Goal: Use online tool/utility: Utilize a website feature to perform a specific function

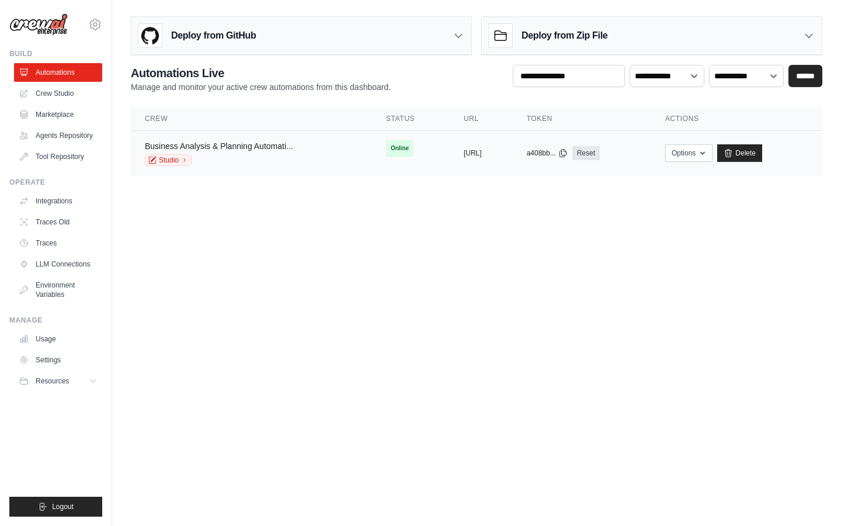
click at [275, 149] on link "Business Analysis & Planning Automati..." at bounding box center [219, 145] width 148 height 9
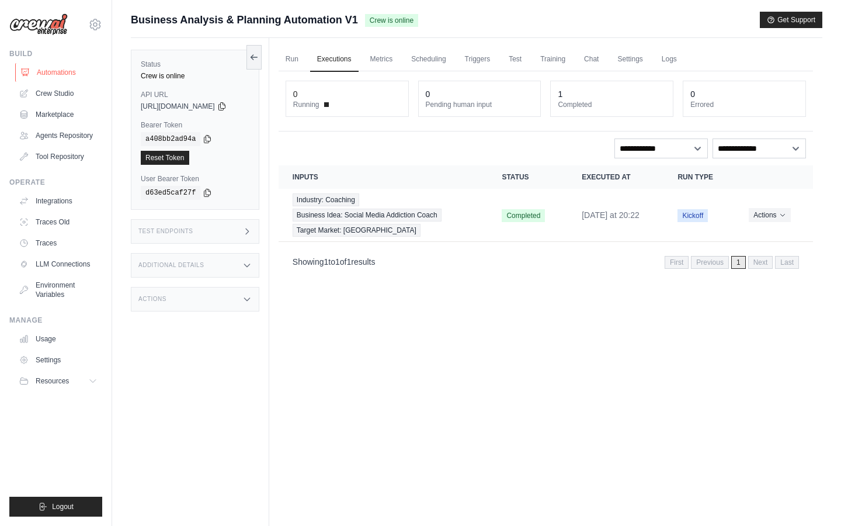
click at [62, 72] on link "Automations" at bounding box center [59, 72] width 88 height 19
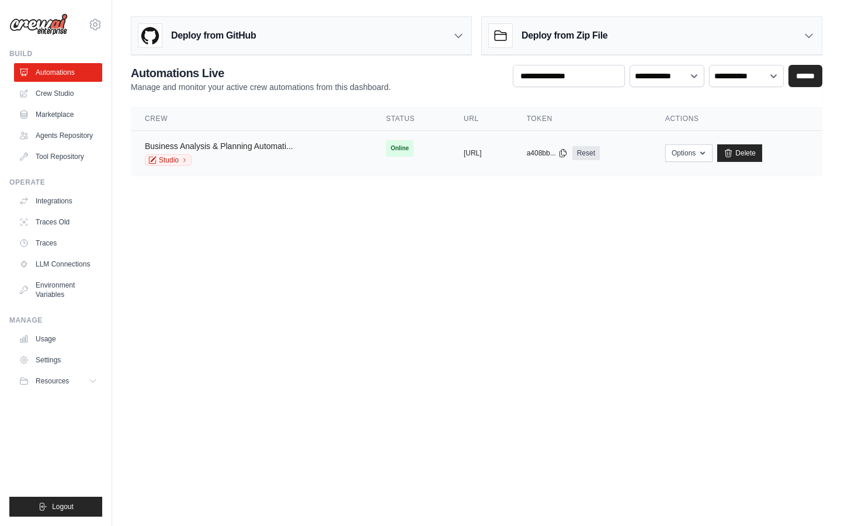
click at [265, 147] on link "Business Analysis & Planning Automati..." at bounding box center [219, 145] width 148 height 9
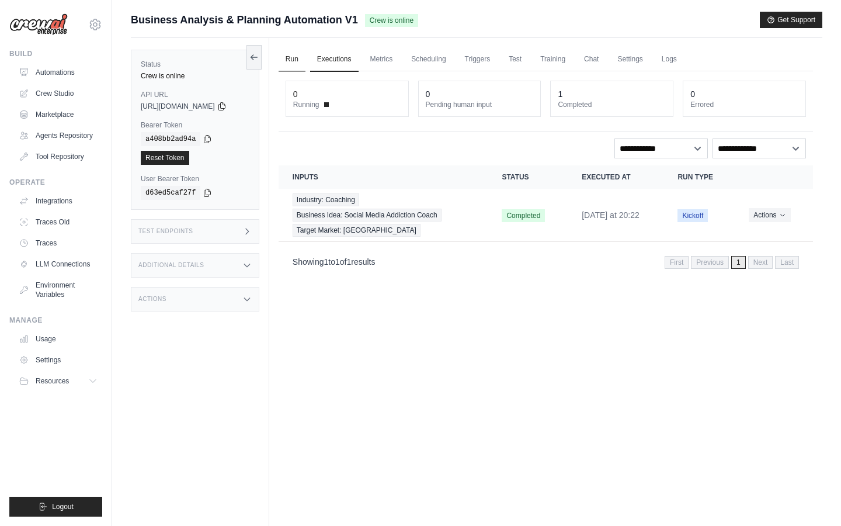
click at [301, 59] on link "Run" at bounding box center [292, 59] width 27 height 25
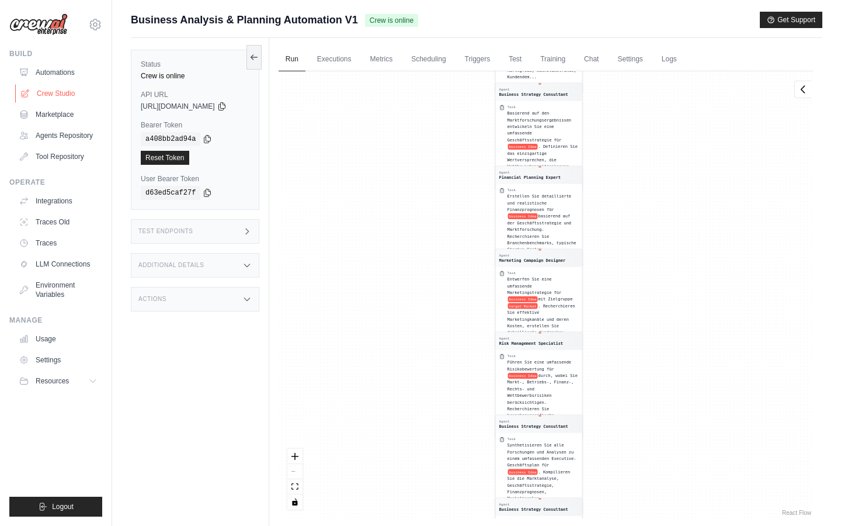
click at [51, 92] on link "Crew Studio" at bounding box center [59, 93] width 88 height 19
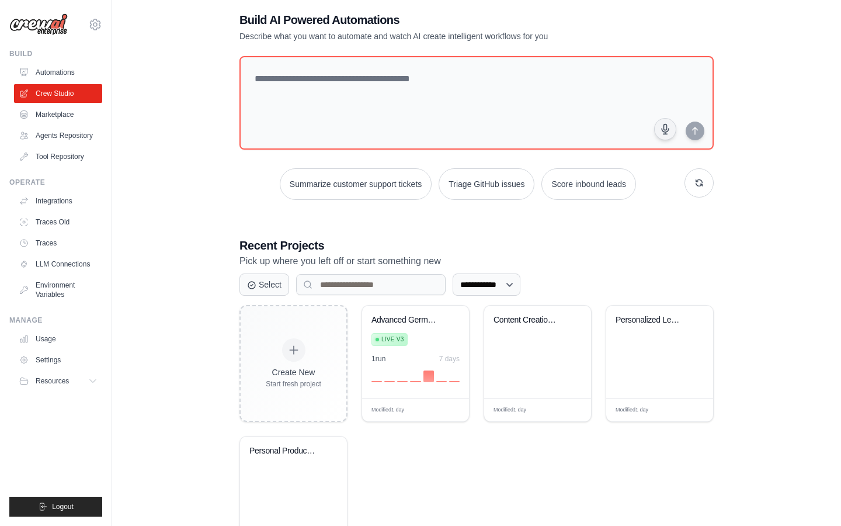
scroll to position [20, 0]
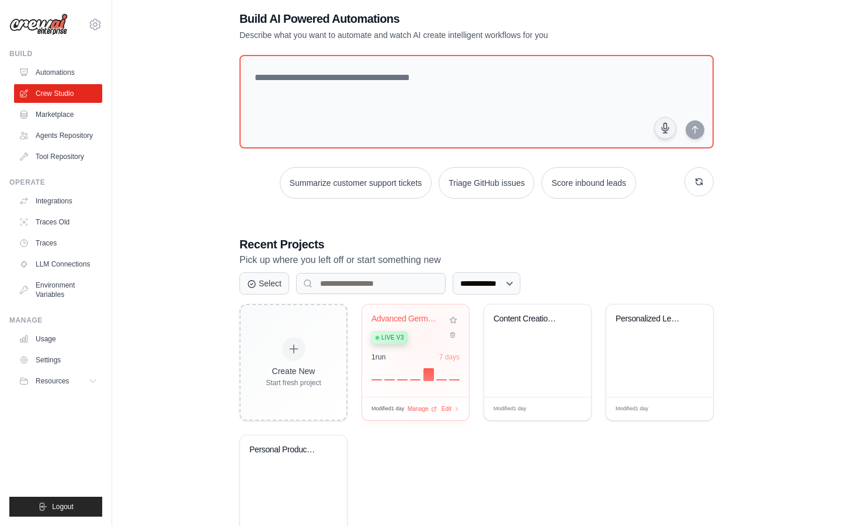
click at [426, 338] on div "Live v3" at bounding box center [406, 337] width 71 height 16
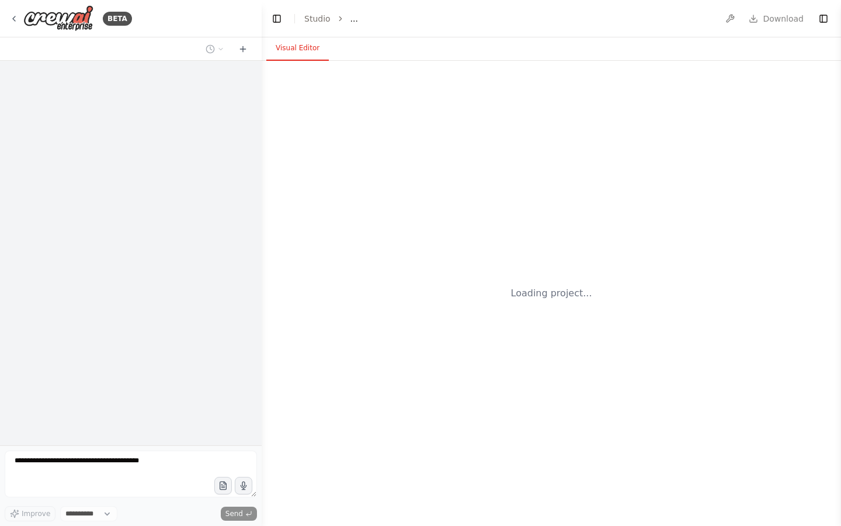
select select "****"
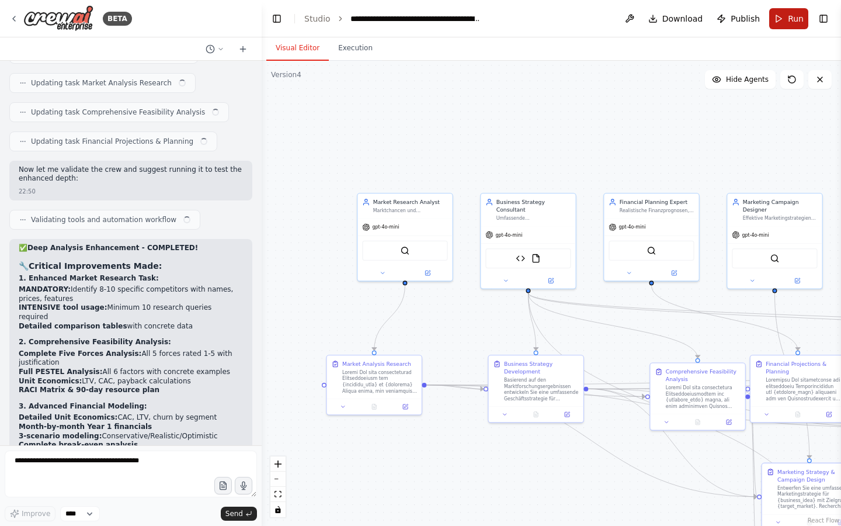
click at [802, 19] on span "Run" at bounding box center [796, 19] width 16 height 12
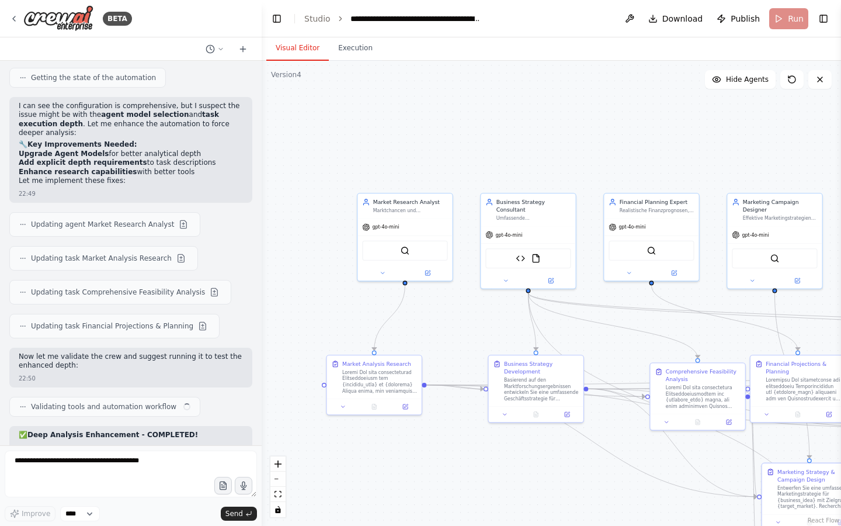
scroll to position [23909, 0]
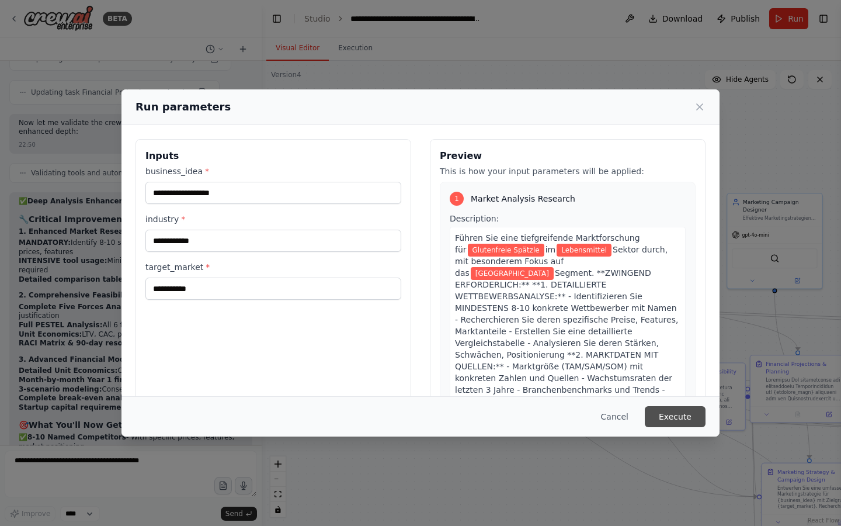
click at [666, 422] on button "Execute" at bounding box center [675, 416] width 61 height 21
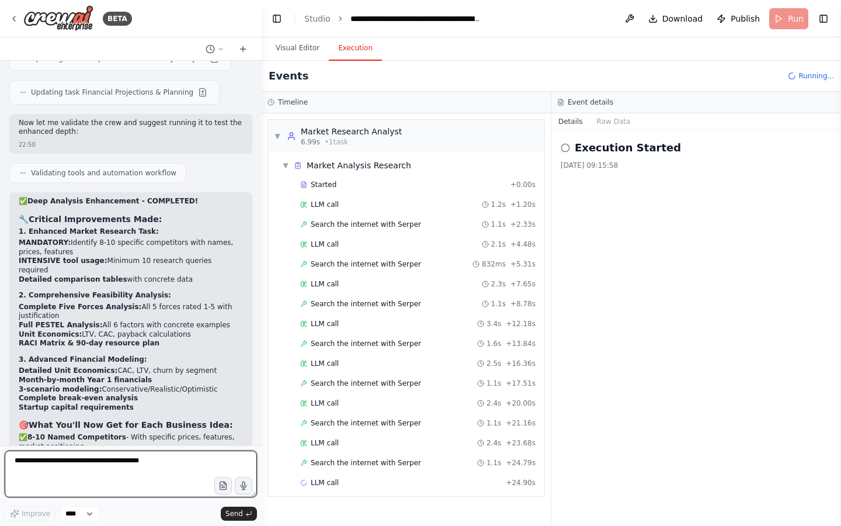
click at [108, 473] on textarea at bounding box center [131, 473] width 252 height 47
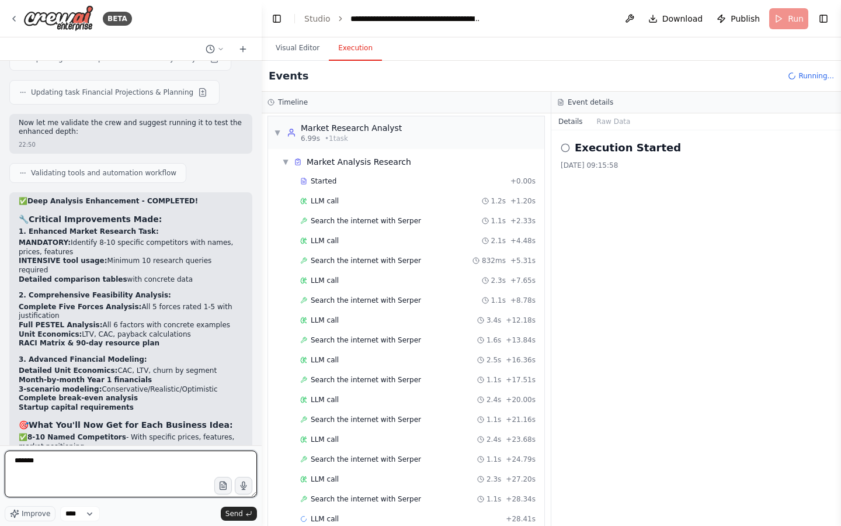
scroll to position [23, 0]
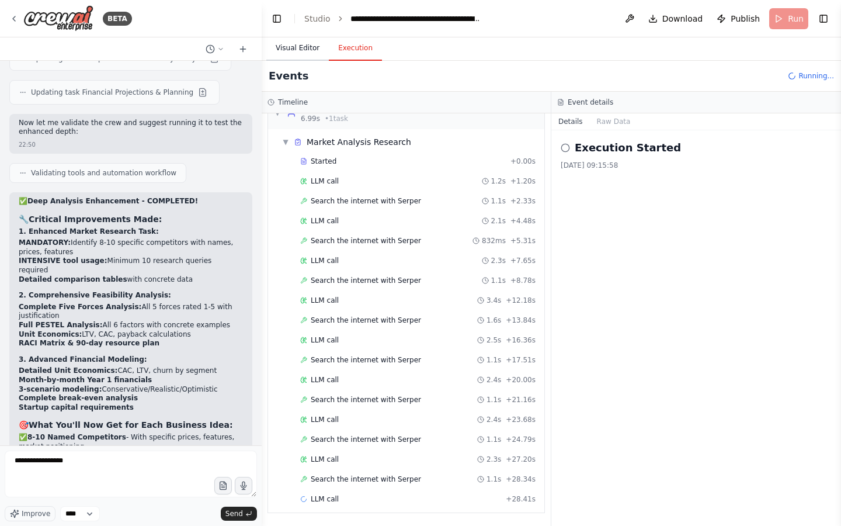
click at [318, 40] on button "Visual Editor" at bounding box center [297, 48] width 62 height 25
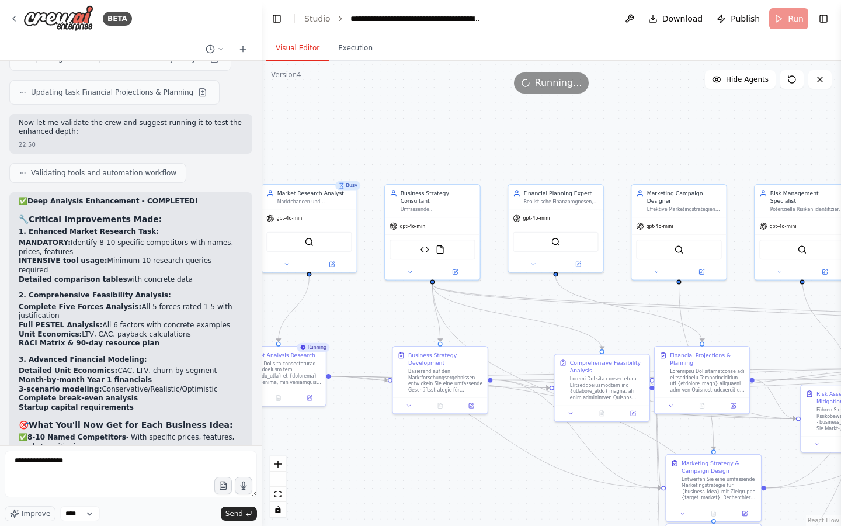
drag, startPoint x: 459, startPoint y: 136, endPoint x: 363, endPoint y: 127, distance: 96.2
click at [363, 127] on div ".deletable-edge-delete-btn { width: 20px; height: 20px; border: 0px solid #ffff…" at bounding box center [551, 293] width 579 height 465
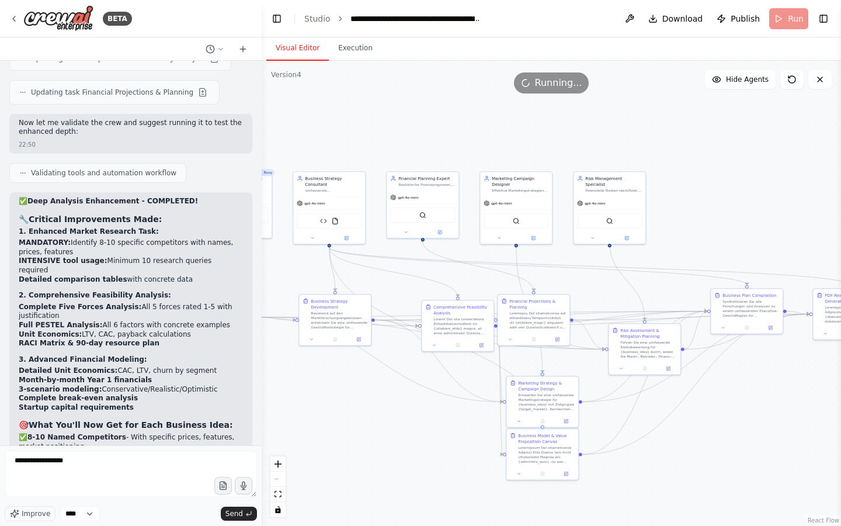
drag, startPoint x: 420, startPoint y: 127, endPoint x: 333, endPoint y: 127, distance: 87.0
click at [333, 127] on div ".deletable-edge-delete-btn { width: 20px; height: 20px; border: 0px solid #ffff…" at bounding box center [551, 293] width 579 height 465
drag, startPoint x: 390, startPoint y: 128, endPoint x: 460, endPoint y: 128, distance: 70.7
click at [460, 128] on div ".deletable-edge-delete-btn { width: 20px; height: 20px; border: 0px solid #ffff…" at bounding box center [551, 293] width 579 height 465
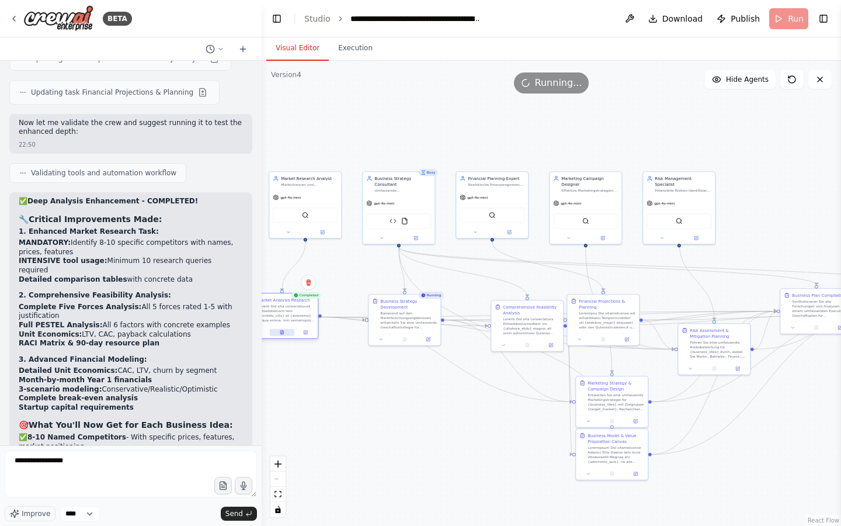
click at [283, 334] on icon at bounding box center [282, 332] width 5 height 5
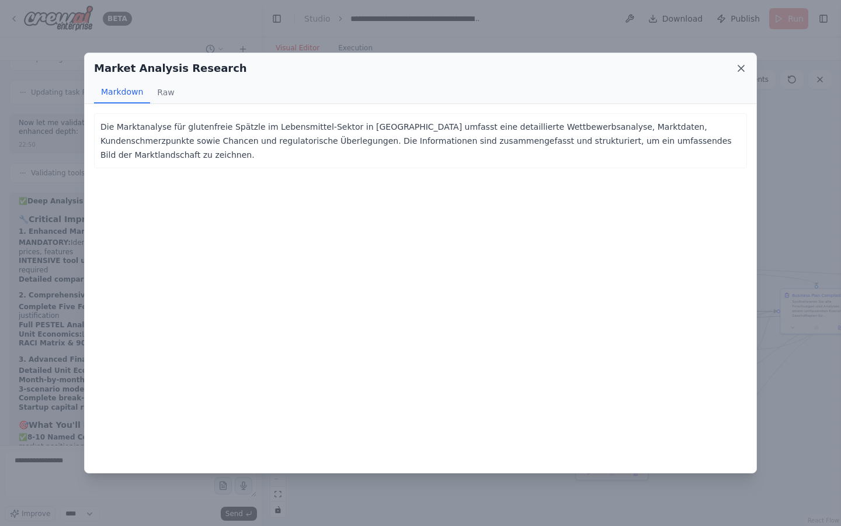
click at [740, 68] on icon at bounding box center [741, 68] width 12 height 12
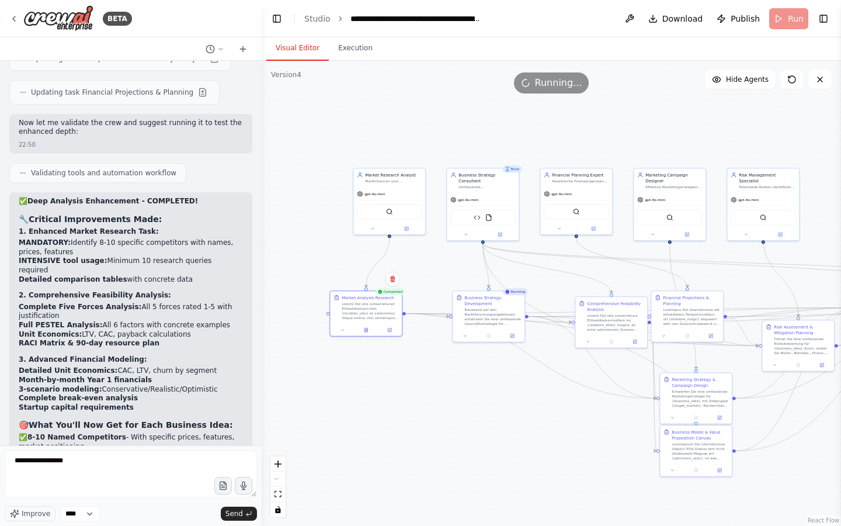
drag, startPoint x: 294, startPoint y: 138, endPoint x: 378, endPoint y: 134, distance: 84.2
click at [378, 134] on div ".deletable-edge-delete-btn { width: 20px; height: 20px; border: 0px solid #ffff…" at bounding box center [551, 293] width 579 height 465
click at [168, 453] on textarea "**********" at bounding box center [131, 473] width 252 height 47
type textarea "*"
type textarea "**********"
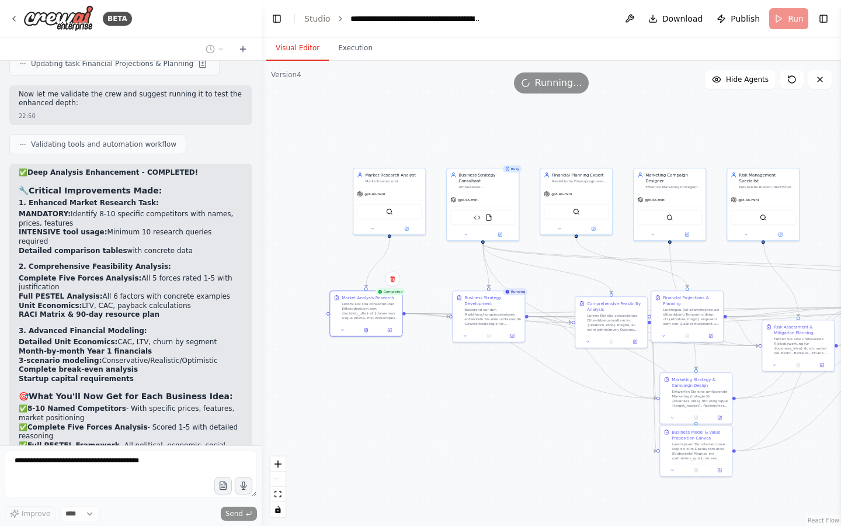
scroll to position [23979, 0]
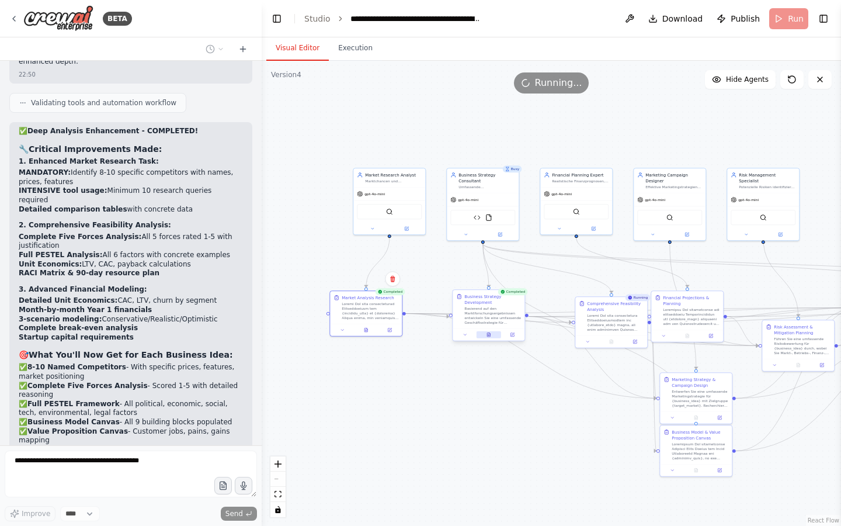
click at [489, 337] on button at bounding box center [489, 334] width 25 height 7
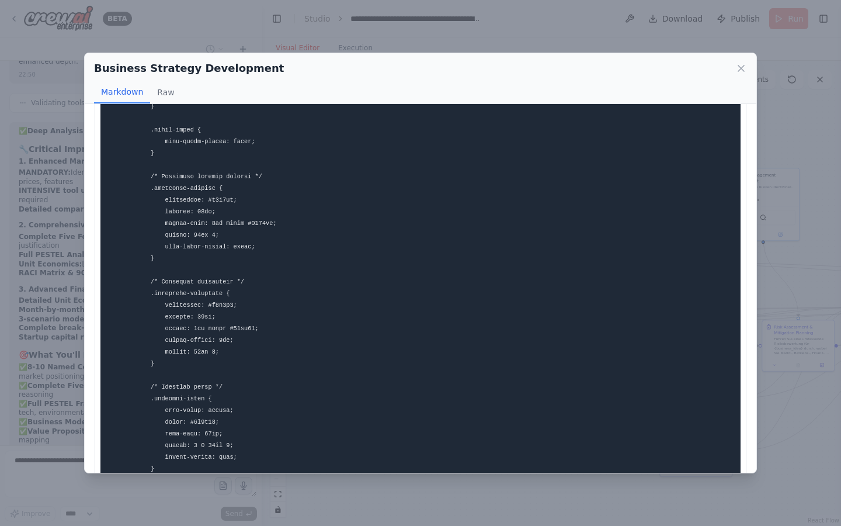
scroll to position [2947, 0]
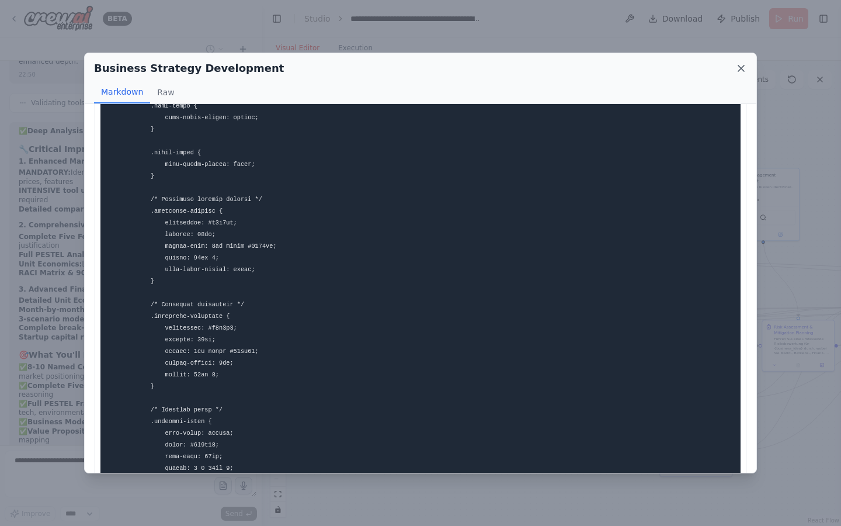
click at [742, 68] on icon at bounding box center [741, 68] width 6 height 6
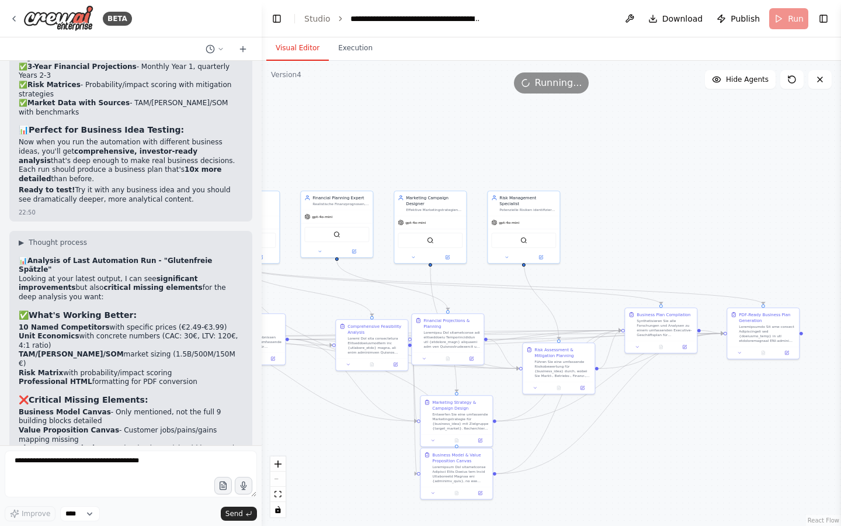
scroll to position [24440, 0]
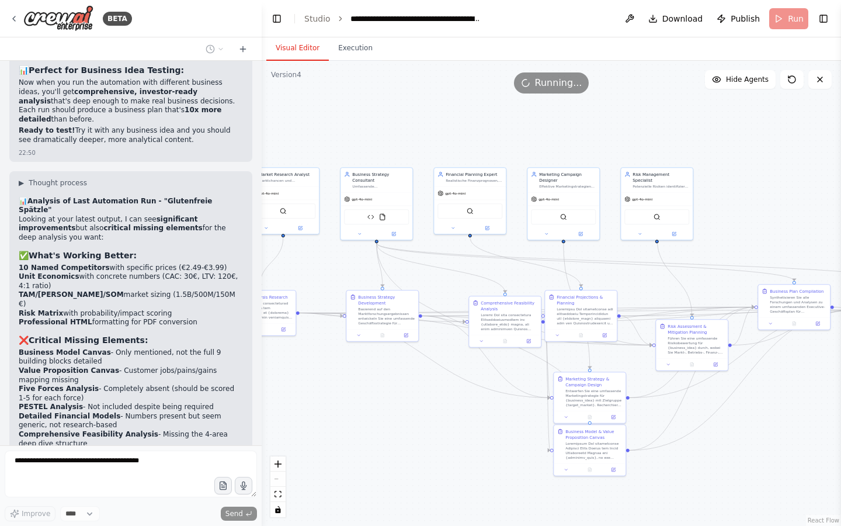
drag, startPoint x: 426, startPoint y: 107, endPoint x: 317, endPoint y: 106, distance: 108.6
click at [317, 106] on div ".deletable-edge-delete-btn { width: 20px; height: 20px; border: 0px solid #ffff…" at bounding box center [551, 293] width 579 height 465
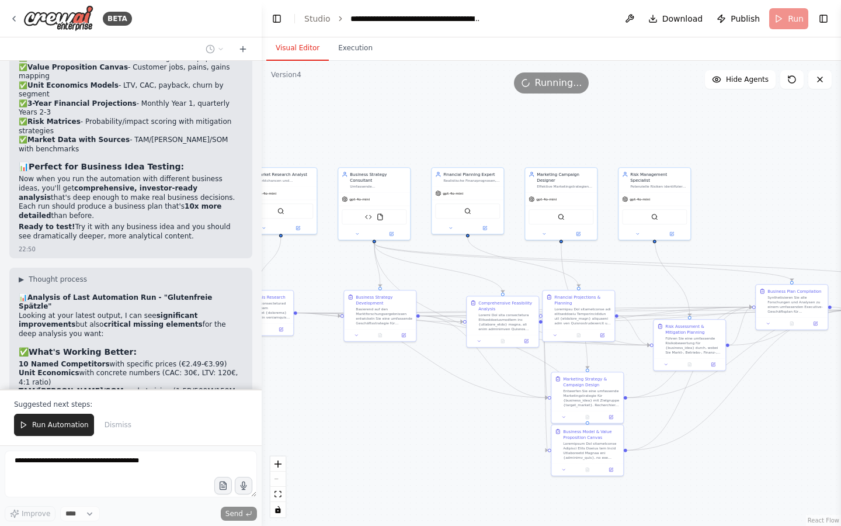
scroll to position [24346, 0]
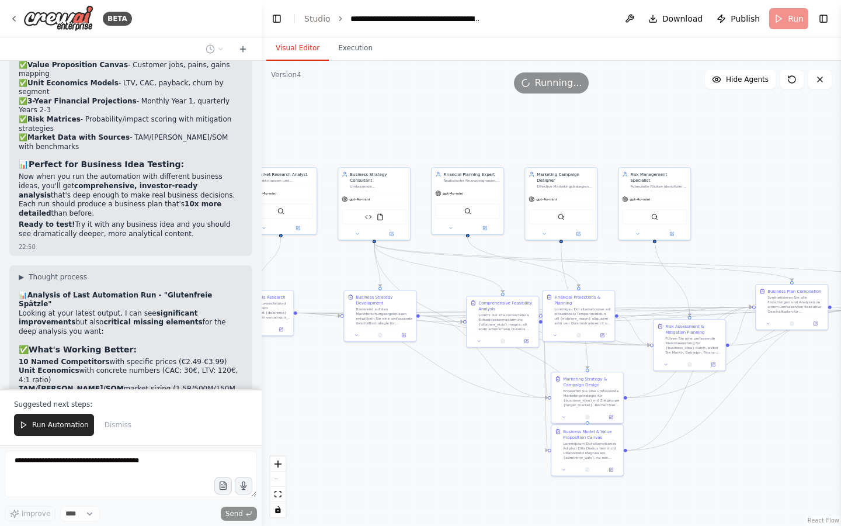
drag, startPoint x: 109, startPoint y: 186, endPoint x: 239, endPoint y: 184, distance: 130.3
copy strong "PDF-Ready Business Plan Generation"
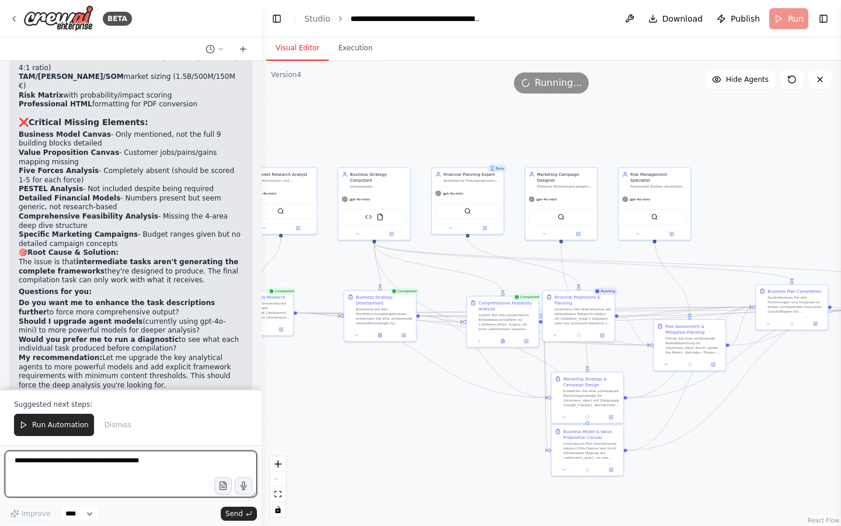
click at [22, 465] on textarea at bounding box center [131, 473] width 252 height 47
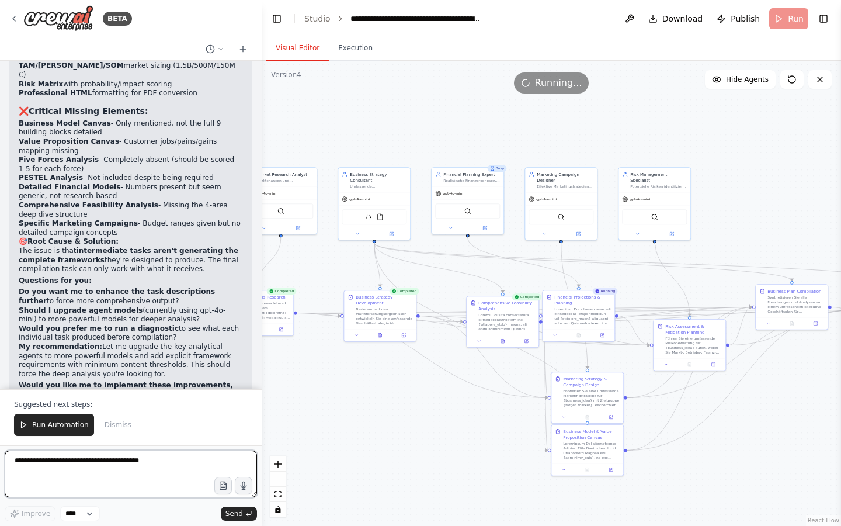
paste textarea "**********"
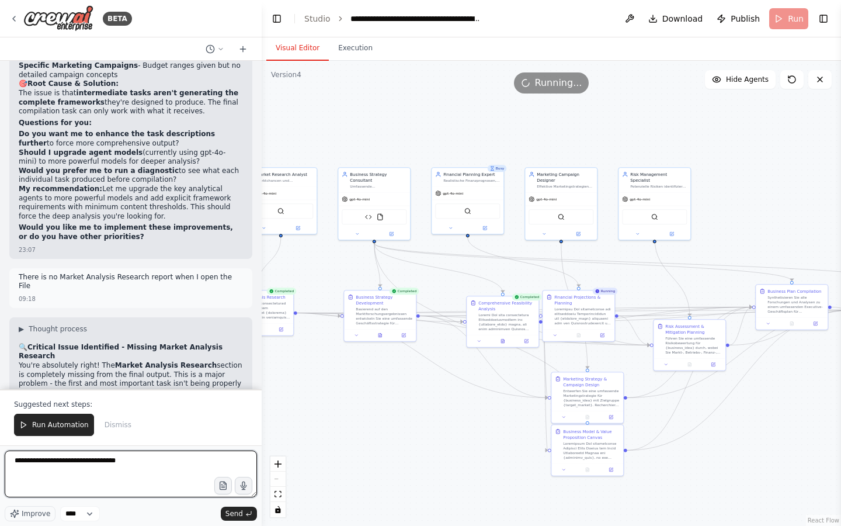
scroll to position [24836, 0]
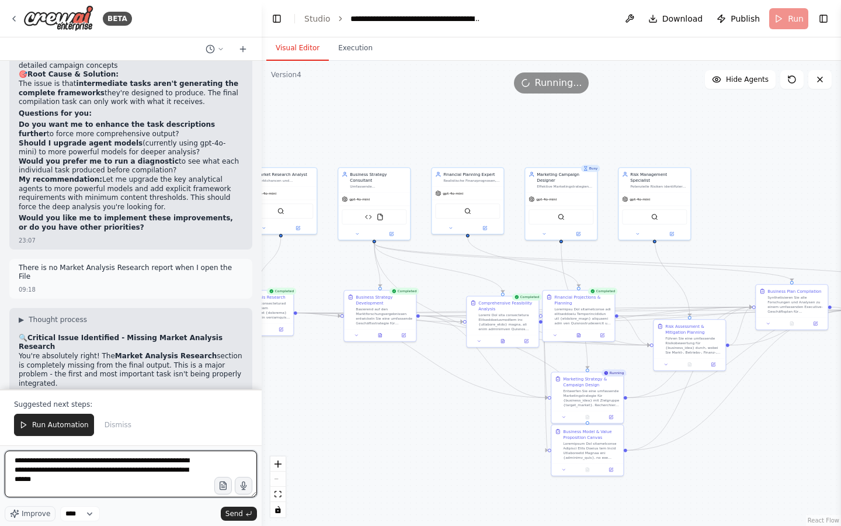
type textarea "**********"
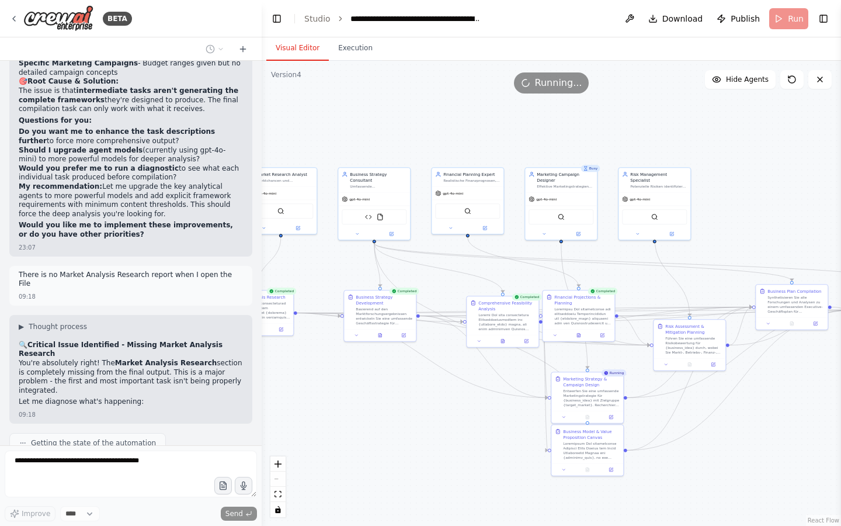
scroll to position [24859, 0]
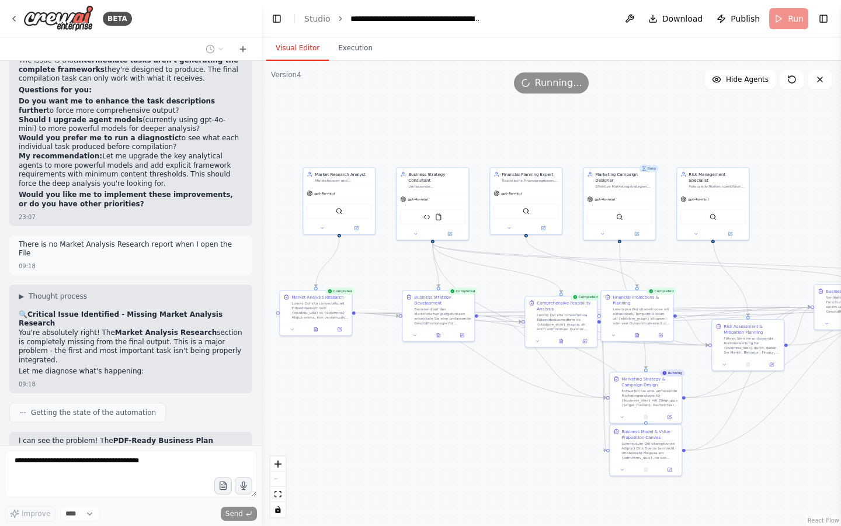
drag, startPoint x: 292, startPoint y: 117, endPoint x: 350, endPoint y: 116, distance: 58.4
click at [350, 117] on div ".deletable-edge-delete-btn { width: 20px; height: 20px; border: 0px solid #ffff…" at bounding box center [551, 293] width 579 height 465
click at [565, 337] on button at bounding box center [561, 339] width 25 height 7
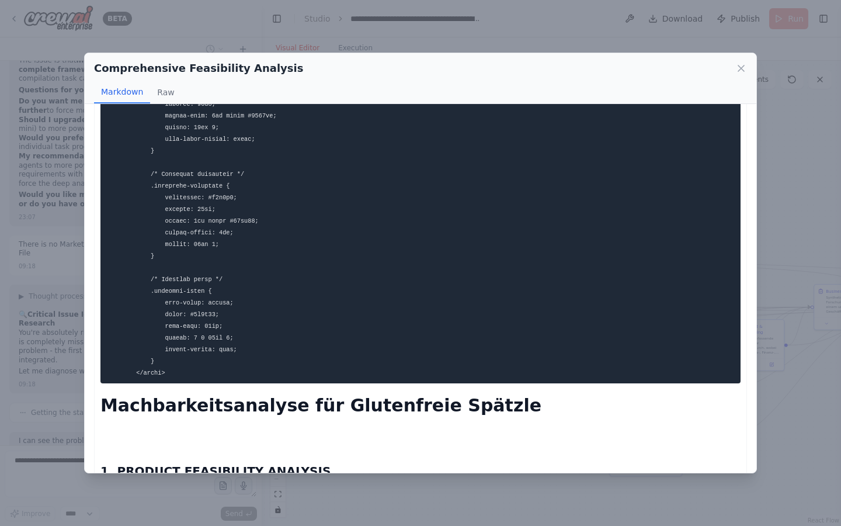
scroll to position [3079, 0]
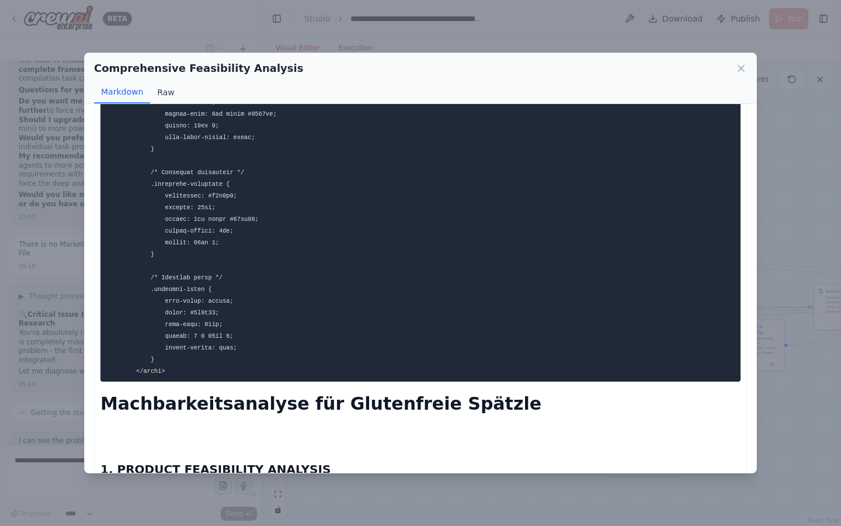
click at [160, 88] on button "Raw" at bounding box center [165, 92] width 31 height 22
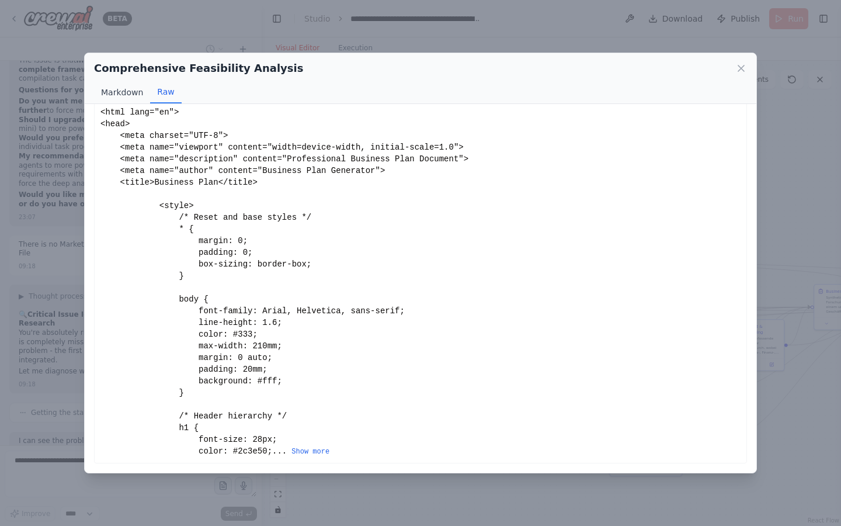
click at [122, 98] on button "Markdown" at bounding box center [122, 92] width 56 height 22
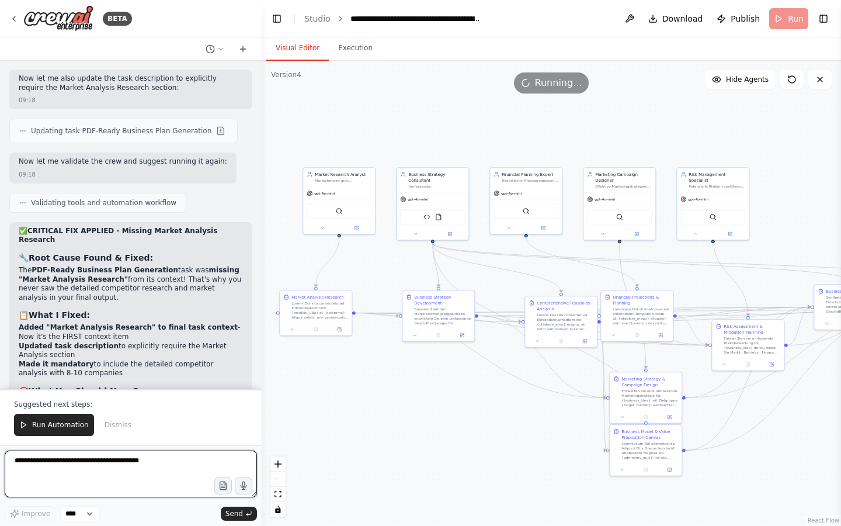
scroll to position [25413, 0]
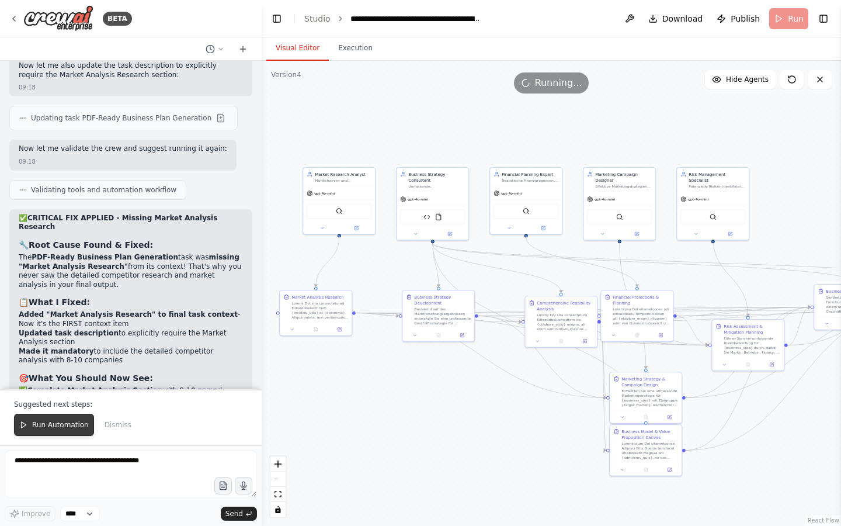
click at [54, 432] on button "Run Automation" at bounding box center [54, 425] width 80 height 22
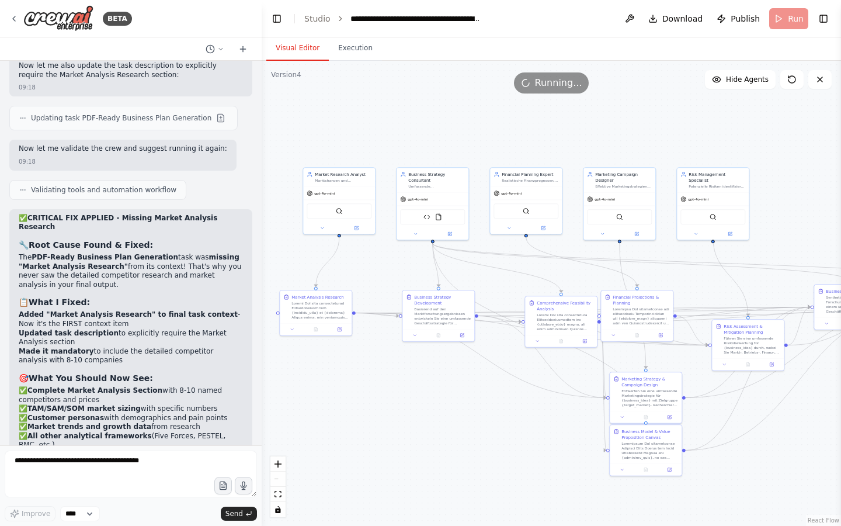
scroll to position [25357, 0]
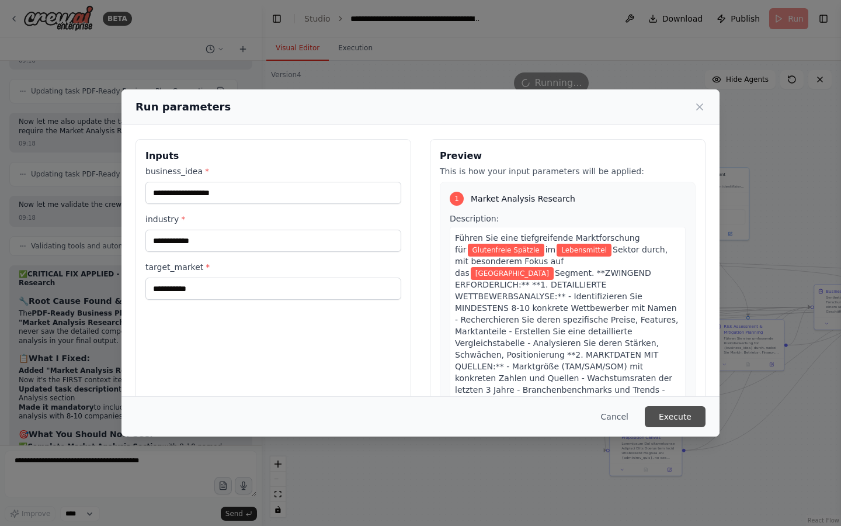
click at [687, 414] on button "Execute" at bounding box center [675, 416] width 61 height 21
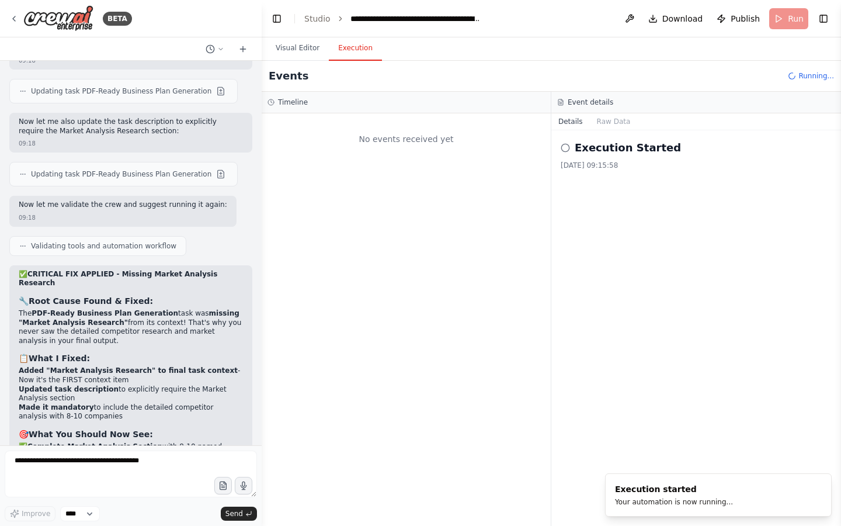
scroll to position [0, 0]
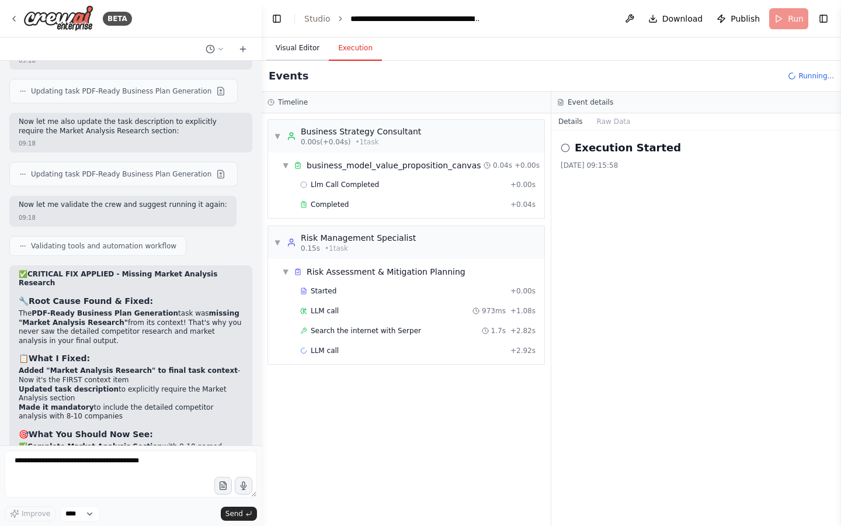
click at [296, 52] on button "Visual Editor" at bounding box center [297, 48] width 62 height 25
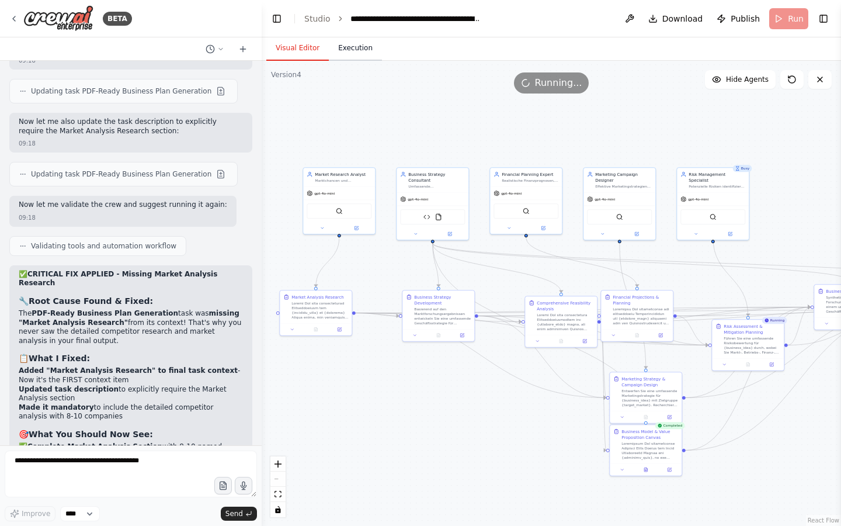
click at [348, 50] on button "Execution" at bounding box center [355, 48] width 53 height 25
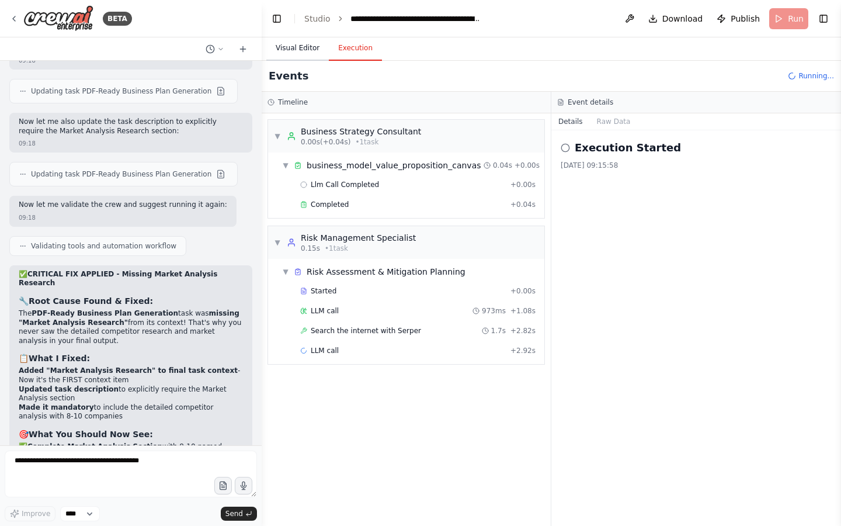
click at [321, 48] on button "Visual Editor" at bounding box center [297, 48] width 62 height 25
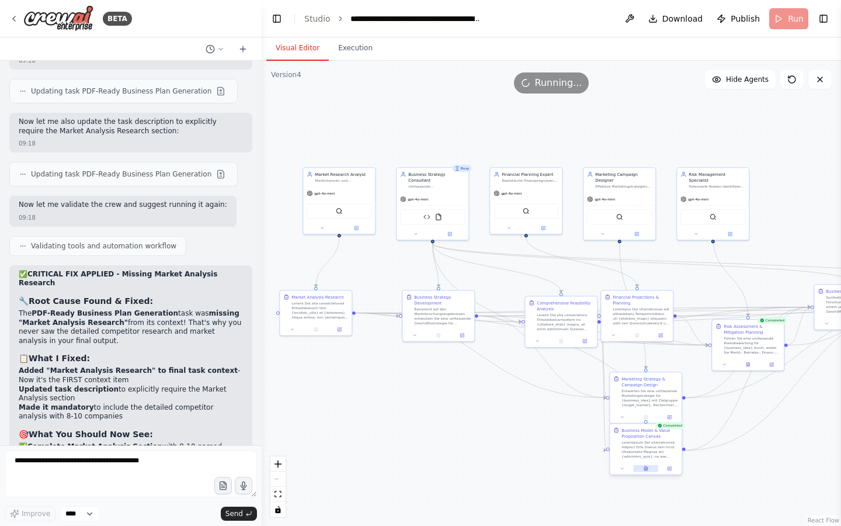
click at [649, 470] on button at bounding box center [646, 468] width 25 height 7
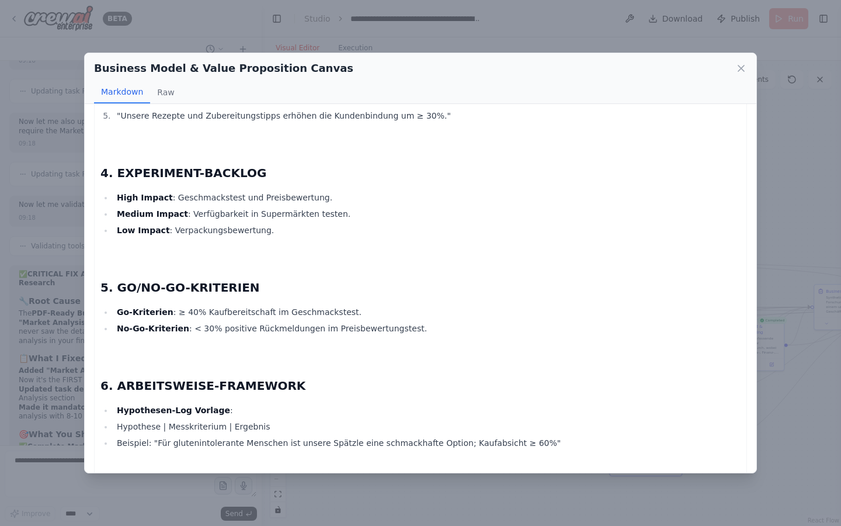
scroll to position [5237, 0]
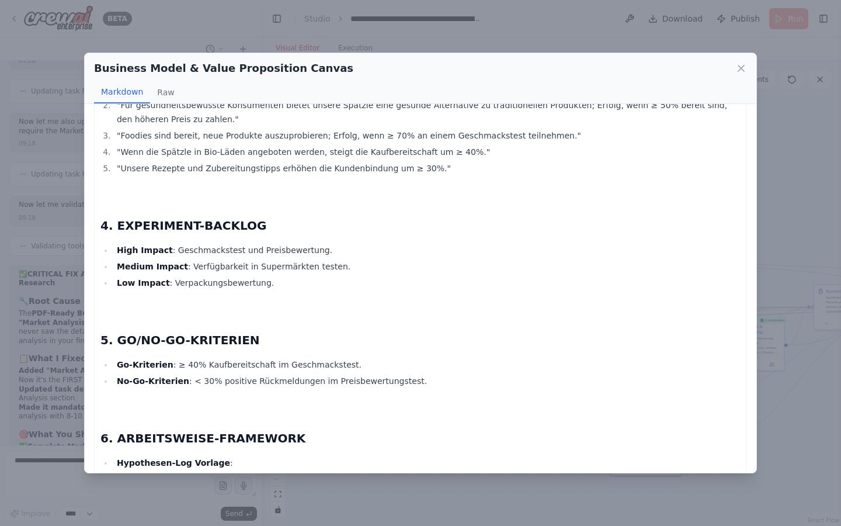
scroll to position [5281, 0]
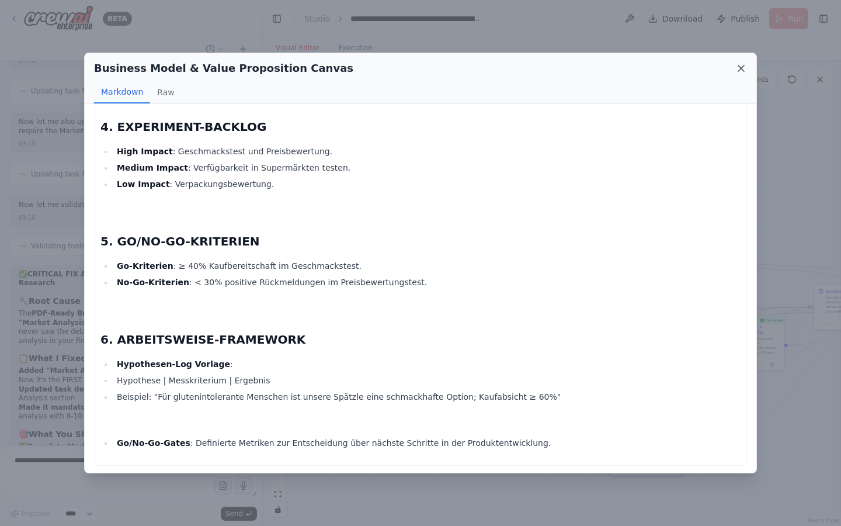
click at [738, 68] on icon at bounding box center [741, 68] width 12 height 12
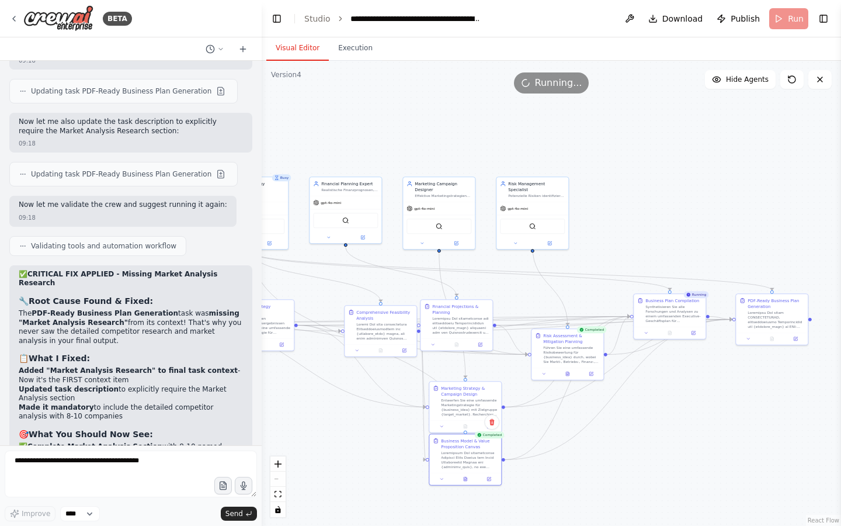
drag, startPoint x: 703, startPoint y: 280, endPoint x: 523, endPoint y: 289, distance: 180.1
click at [523, 289] on div ".deletable-edge-delete-btn { width: 20px; height: 20px; border: 0px solid #ffff…" at bounding box center [551, 293] width 579 height 465
click at [572, 374] on button at bounding box center [567, 372] width 25 height 7
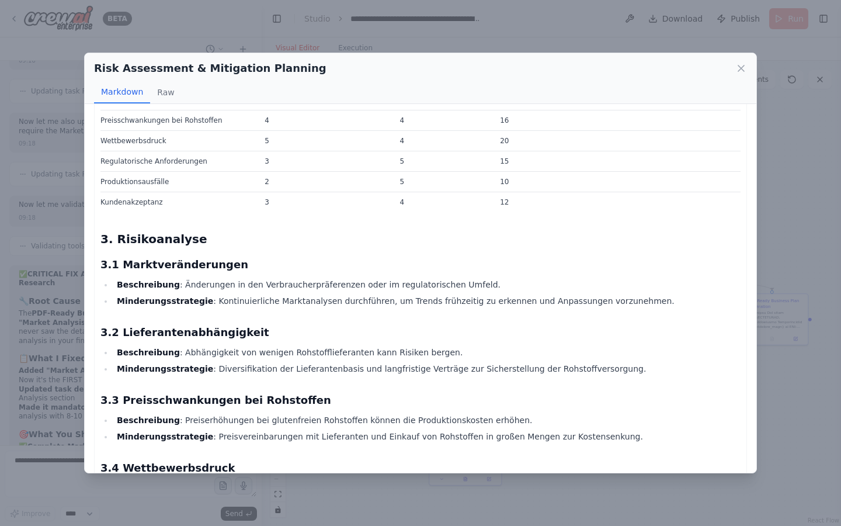
scroll to position [237, 0]
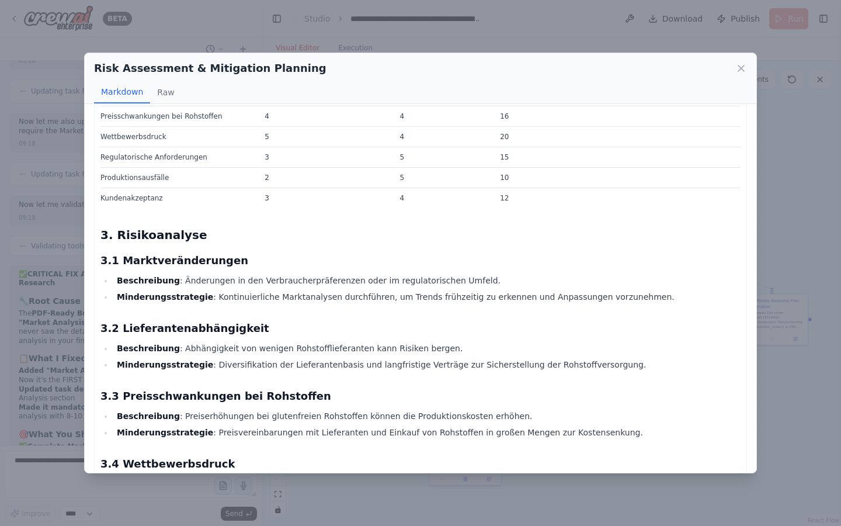
click at [531, 266] on h3 "3.1 Marktveränderungen" at bounding box center [420, 260] width 640 height 16
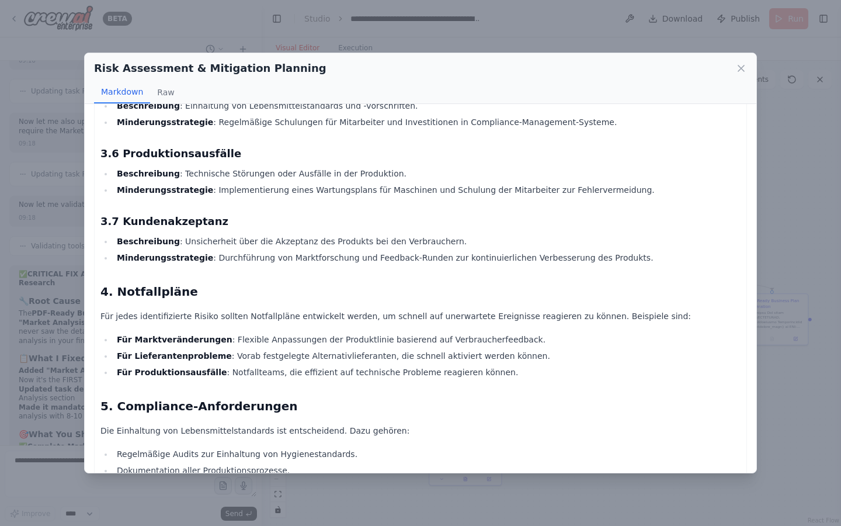
scroll to position [906, 0]
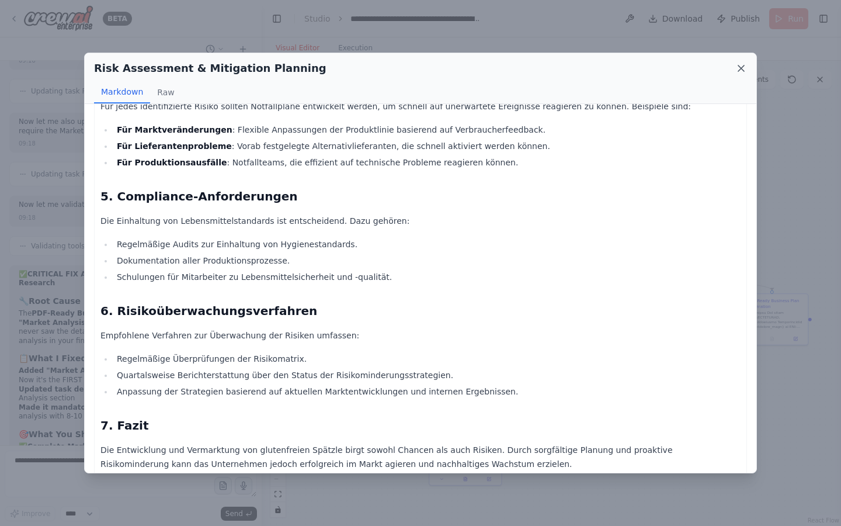
click at [742, 65] on icon at bounding box center [741, 68] width 12 height 12
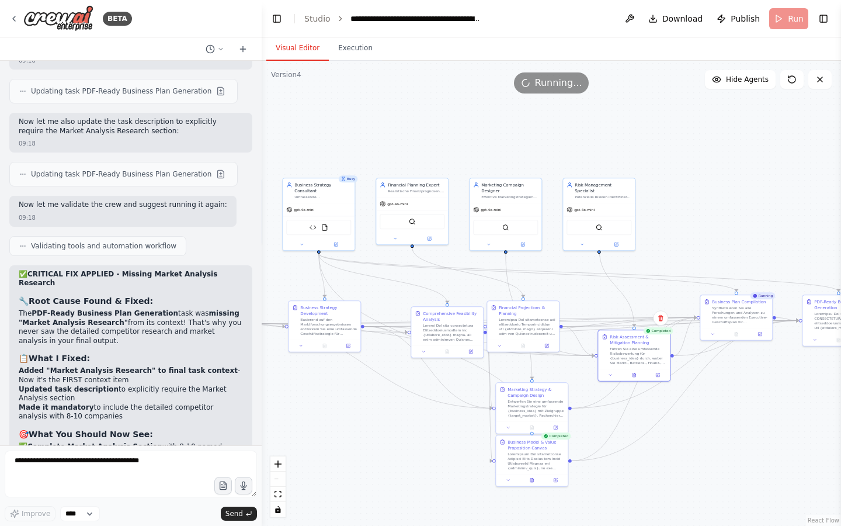
drag, startPoint x: 665, startPoint y: 171, endPoint x: 731, endPoint y: 172, distance: 66.6
click at [731, 172] on div ".deletable-edge-delete-btn { width: 20px; height: 20px; border: 0px solid #ffff…" at bounding box center [551, 293] width 579 height 465
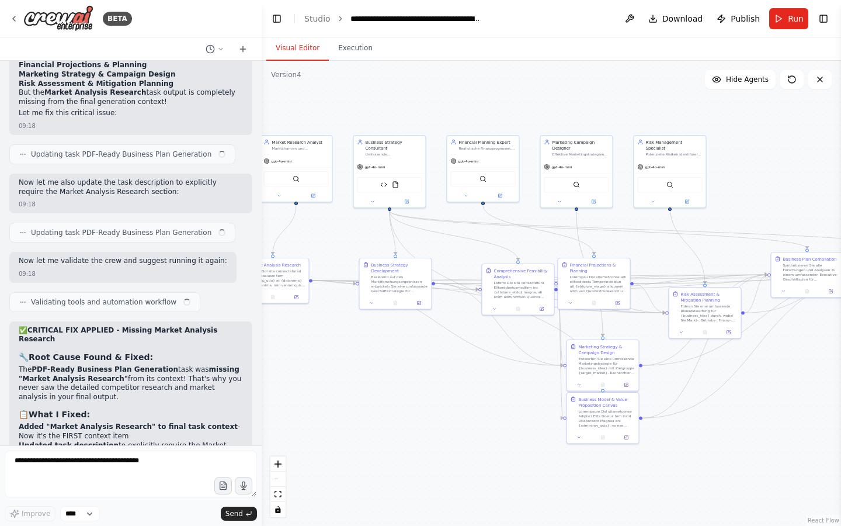
drag, startPoint x: 619, startPoint y: 92, endPoint x: 501, endPoint y: 110, distance: 118.7
click at [501, 110] on div ".deletable-edge-delete-btn { width: 20px; height: 20px; border: 0px solid #ffff…" at bounding box center [551, 293] width 579 height 465
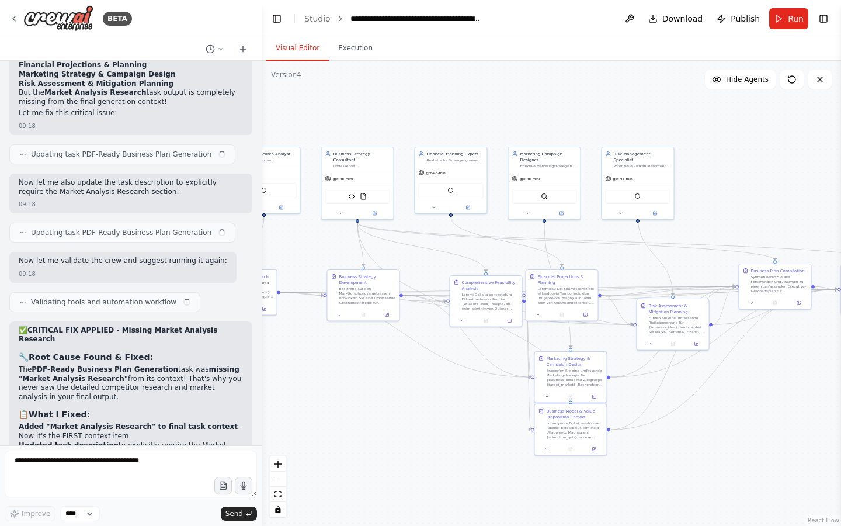
scroll to position [25357, 0]
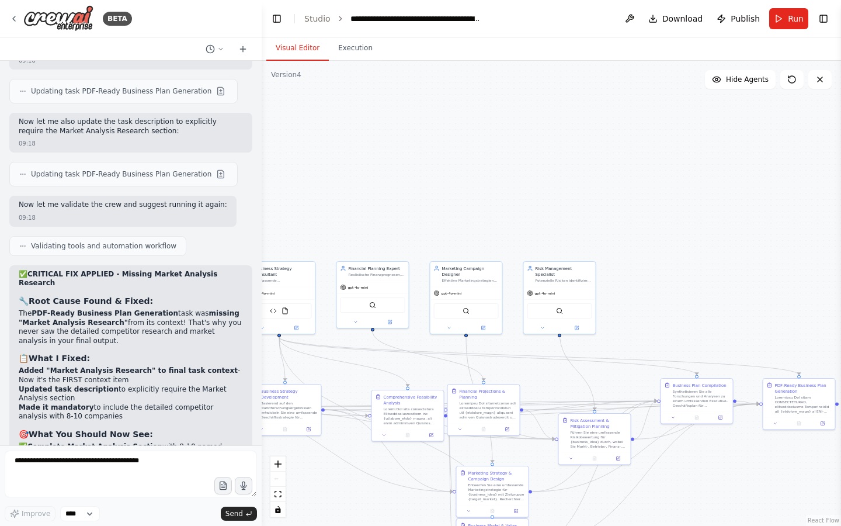
drag, startPoint x: 517, startPoint y: 121, endPoint x: 441, endPoint y: 235, distance: 136.4
click at [441, 235] on div ".deletable-edge-delete-btn { width: 20px; height: 20px; border: 0px solid #ffff…" at bounding box center [551, 293] width 579 height 465
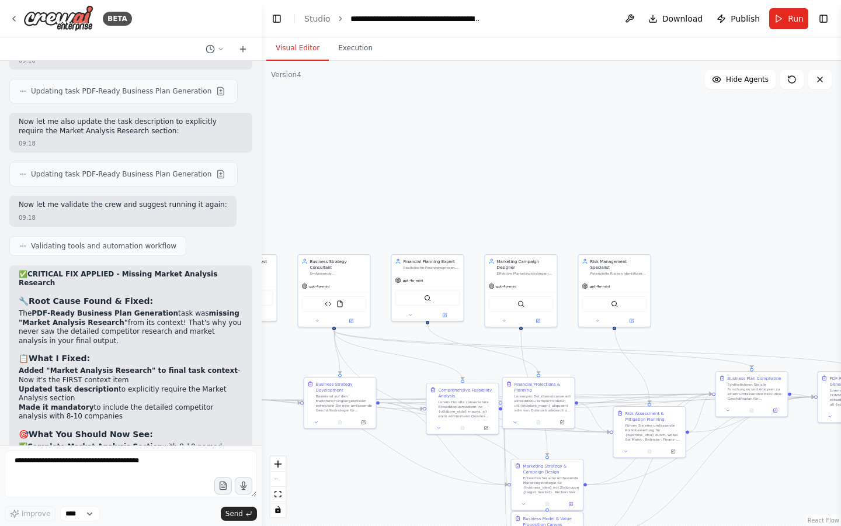
drag, startPoint x: 422, startPoint y: 219, endPoint x: 505, endPoint y: 213, distance: 83.8
click at [505, 213] on div ".deletable-edge-delete-btn { width: 20px; height: 20px; border: 0px solid #ffff…" at bounding box center [551, 293] width 579 height 465
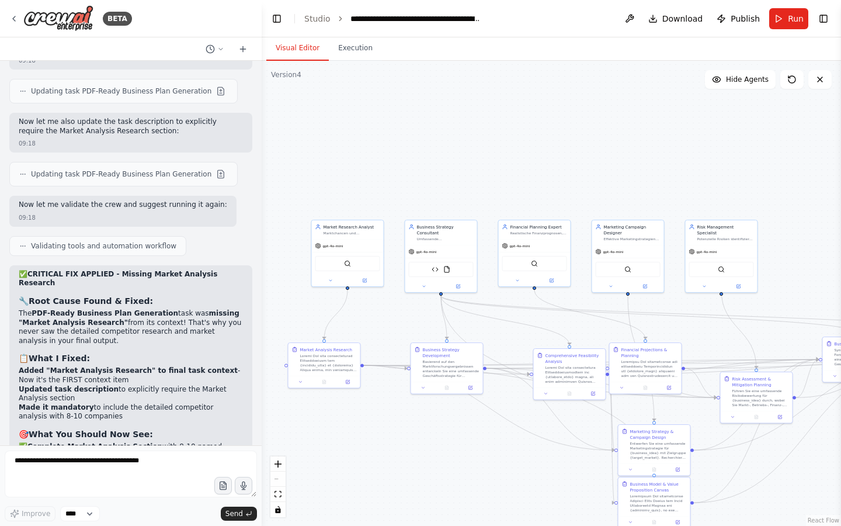
drag, startPoint x: 505, startPoint y: 213, endPoint x: 581, endPoint y: 179, distance: 83.1
click at [581, 179] on div ".deletable-edge-delete-btn { width: 20px; height: 20px; border: 0px solid #ffff…" at bounding box center [551, 293] width 579 height 465
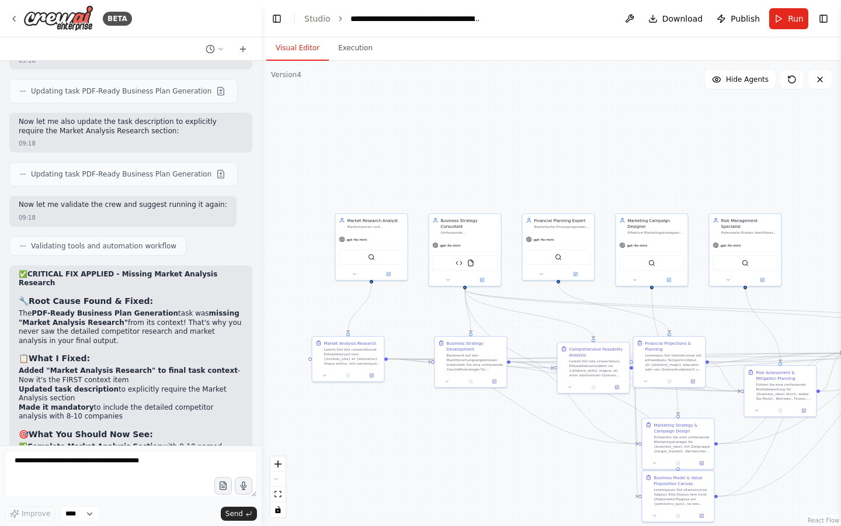
drag, startPoint x: 505, startPoint y: 152, endPoint x: 536, endPoint y: 136, distance: 34.8
click at [536, 136] on div ".deletable-edge-delete-btn { width: 20px; height: 20px; border: 0px solid #ffff…" at bounding box center [551, 293] width 579 height 465
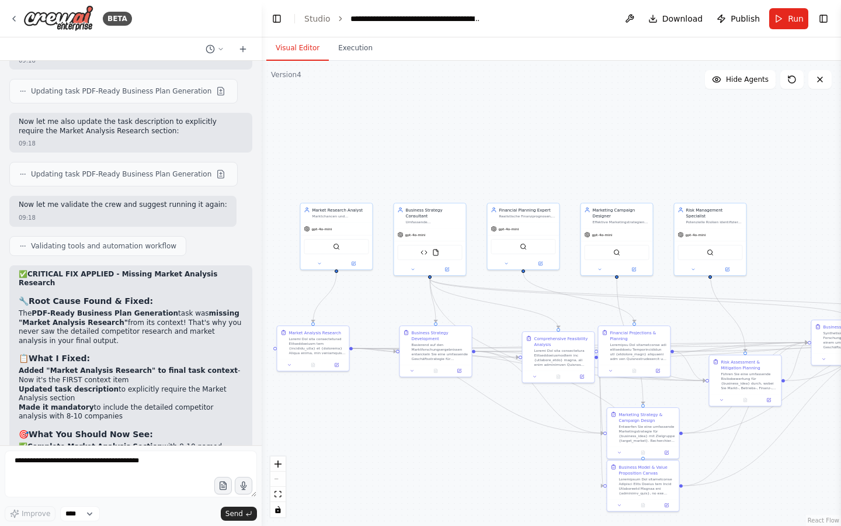
drag, startPoint x: 607, startPoint y: 155, endPoint x: 516, endPoint y: 150, distance: 91.3
click at [516, 150] on div ".deletable-edge-delete-btn { width: 20px; height: 20px; border: 0px solid #ffff…" at bounding box center [551, 293] width 579 height 465
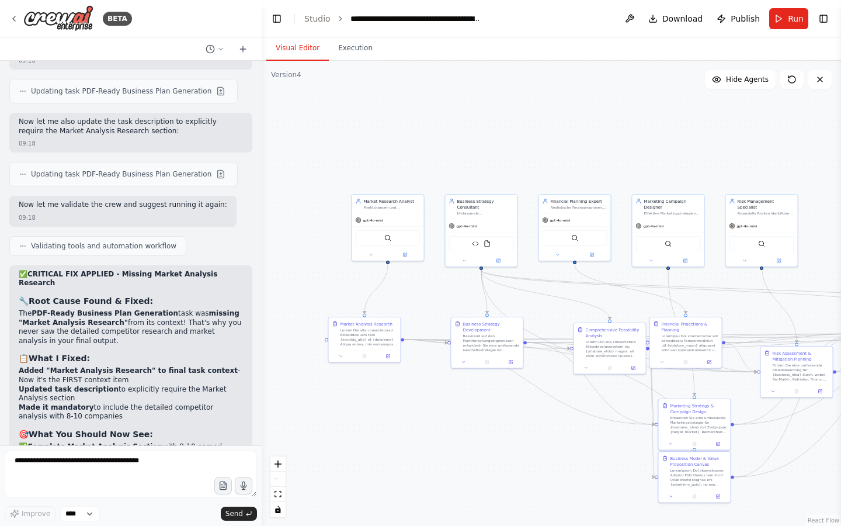
drag, startPoint x: 555, startPoint y: 161, endPoint x: 656, endPoint y: 158, distance: 101.7
click at [656, 158] on div ".deletable-edge-delete-btn { width: 20px; height: 20px; border: 0px solid #ffff…" at bounding box center [551, 293] width 579 height 465
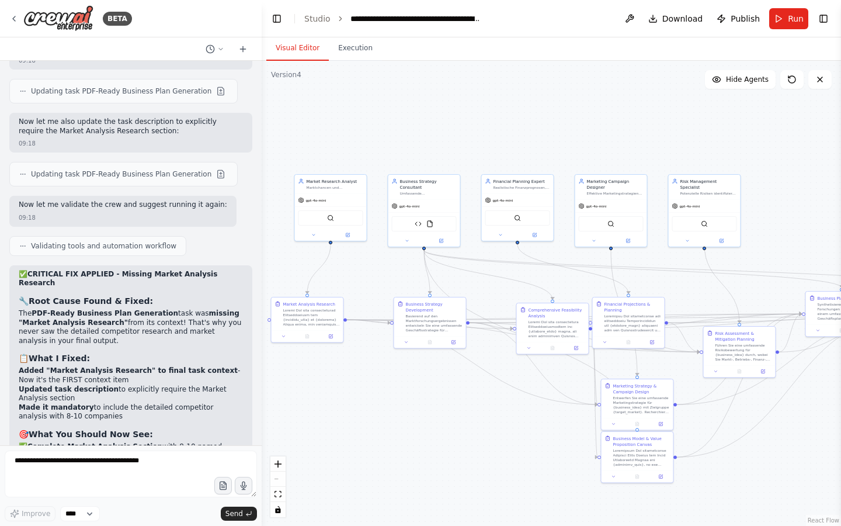
drag, startPoint x: 471, startPoint y: 178, endPoint x: 407, endPoint y: 153, distance: 69.3
click at [407, 153] on div ".deletable-edge-delete-btn { width: 20px; height: 20px; border: 0px solid #ffff…" at bounding box center [551, 293] width 579 height 465
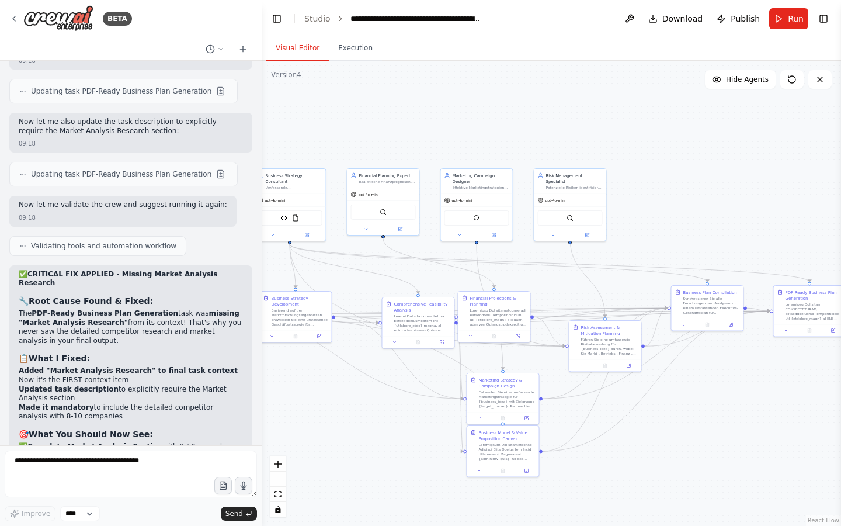
drag, startPoint x: 488, startPoint y: 158, endPoint x: 361, endPoint y: 156, distance: 127.3
click at [361, 156] on div ".deletable-edge-delete-btn { width: 20px; height: 20px; border: 0px solid #ffff…" at bounding box center [551, 293] width 579 height 465
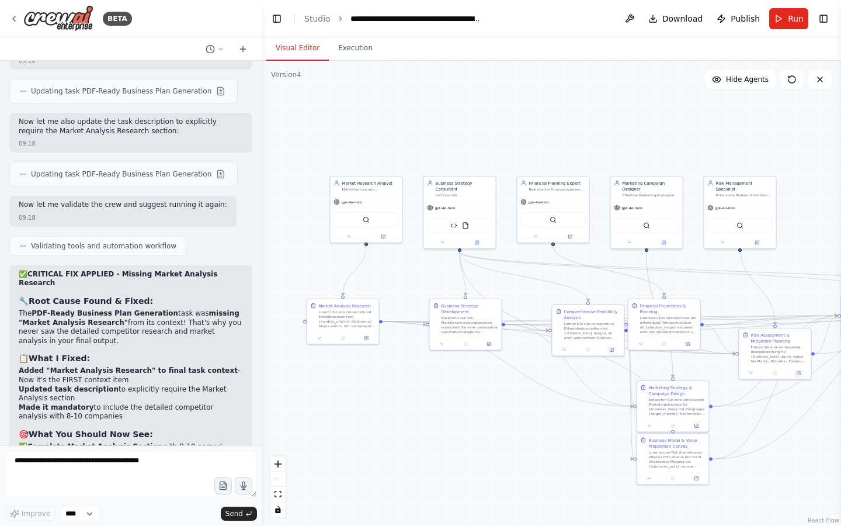
drag, startPoint x: 458, startPoint y: 143, endPoint x: 628, endPoint y: 151, distance: 170.2
click at [628, 151] on div ".deletable-edge-delete-btn { width: 20px; height: 20px; border: 0px solid #ffff…" at bounding box center [551, 293] width 579 height 465
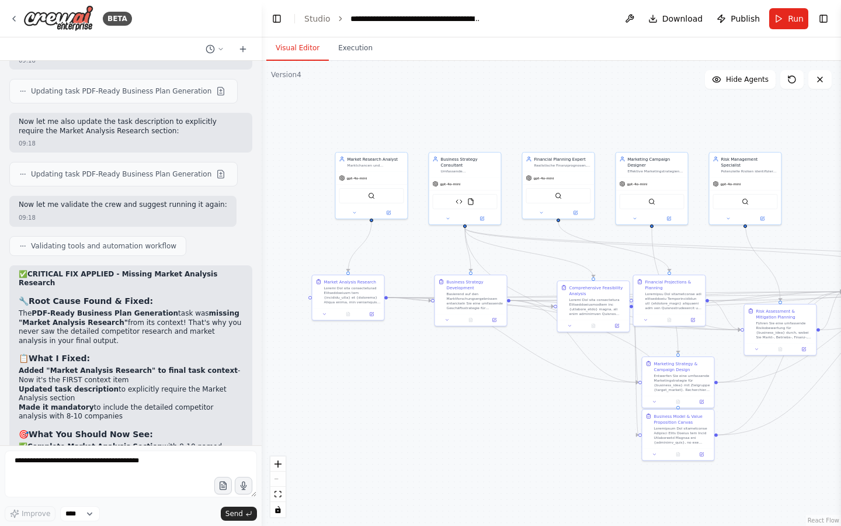
drag, startPoint x: 575, startPoint y: 116, endPoint x: 629, endPoint y: 95, distance: 57.7
click at [627, 95] on div ".deletable-edge-delete-btn { width: 20px; height: 20px; border: 0px solid #ffff…" at bounding box center [551, 293] width 579 height 465
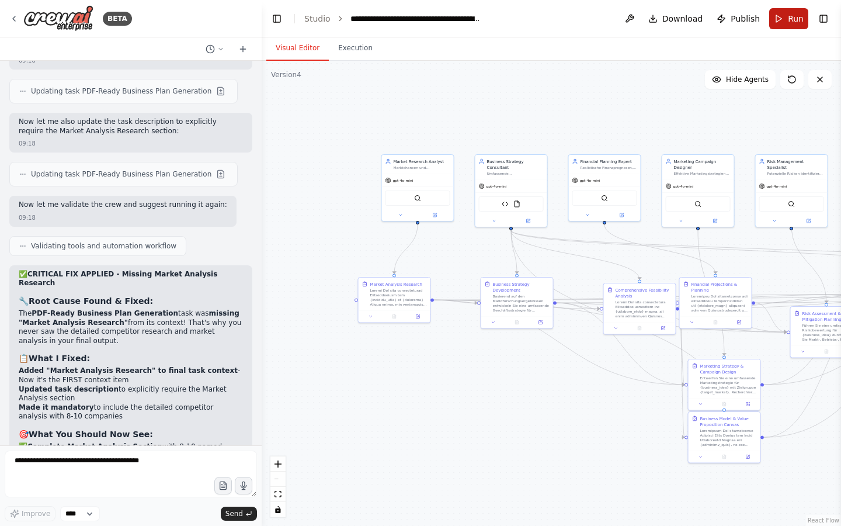
click at [791, 15] on span "Run" at bounding box center [796, 19] width 16 height 12
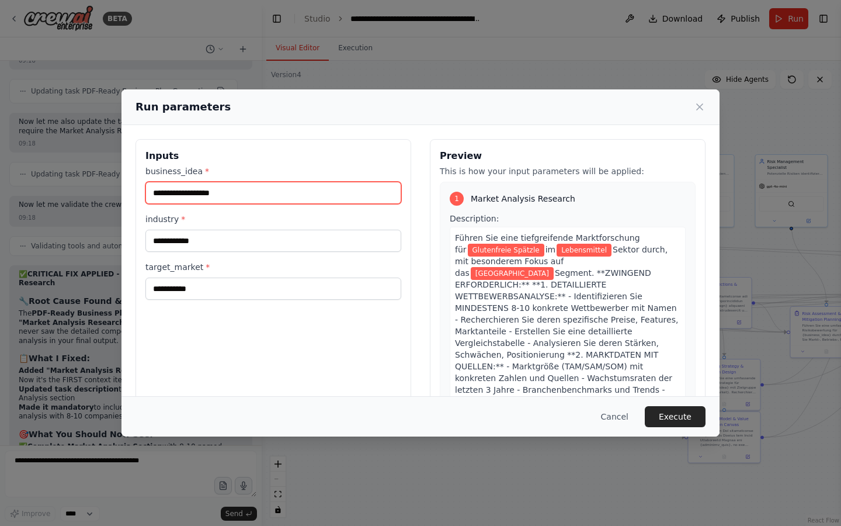
click at [296, 196] on input "**********" at bounding box center [273, 193] width 256 height 22
click at [224, 223] on label "industry *" at bounding box center [273, 219] width 256 height 12
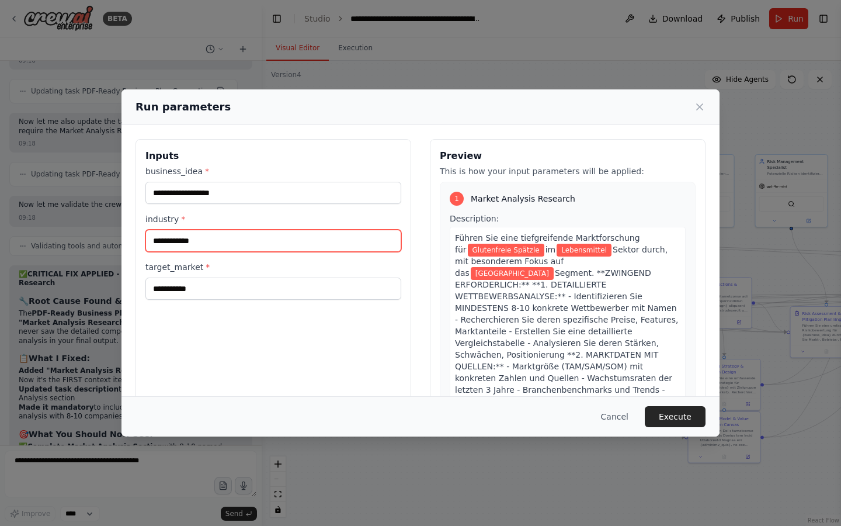
click at [224, 230] on input "**********" at bounding box center [273, 241] width 256 height 22
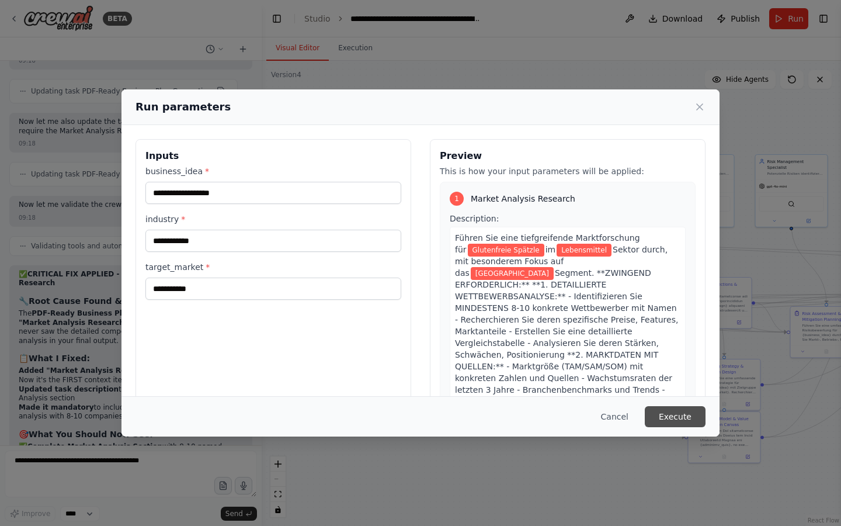
click at [680, 422] on button "Execute" at bounding box center [675, 416] width 61 height 21
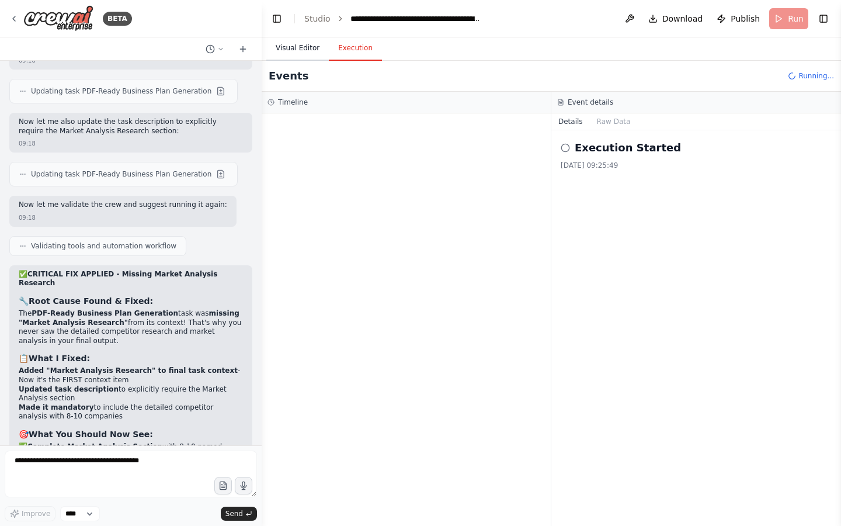
click at [299, 47] on button "Visual Editor" at bounding box center [297, 48] width 62 height 25
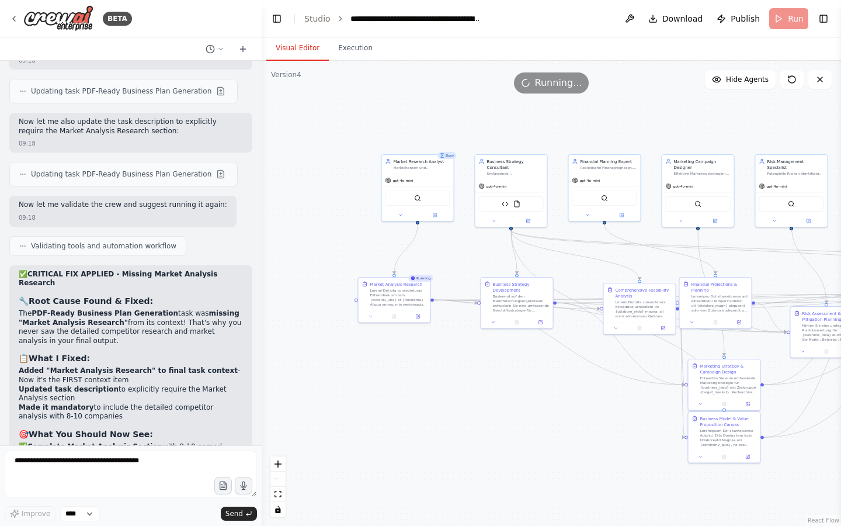
drag, startPoint x: 489, startPoint y: 92, endPoint x: 466, endPoint y: 92, distance: 22.8
click at [466, 92] on div "Running..." at bounding box center [551, 82] width 579 height 21
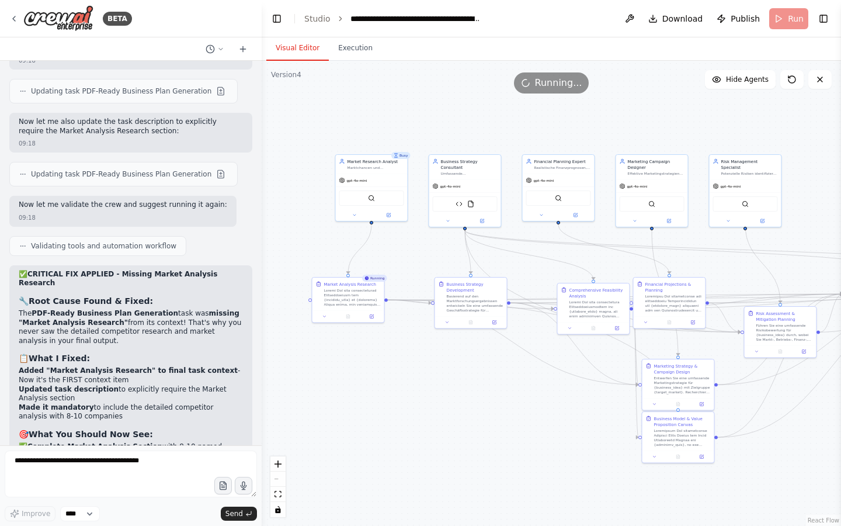
drag, startPoint x: 449, startPoint y: 98, endPoint x: 412, endPoint y: 97, distance: 36.2
click at [412, 97] on div ".deletable-edge-delete-btn { width: 20px; height: 20px; border: 0px solid #ffff…" at bounding box center [551, 293] width 579 height 465
click at [365, 54] on button "Execution" at bounding box center [355, 48] width 53 height 25
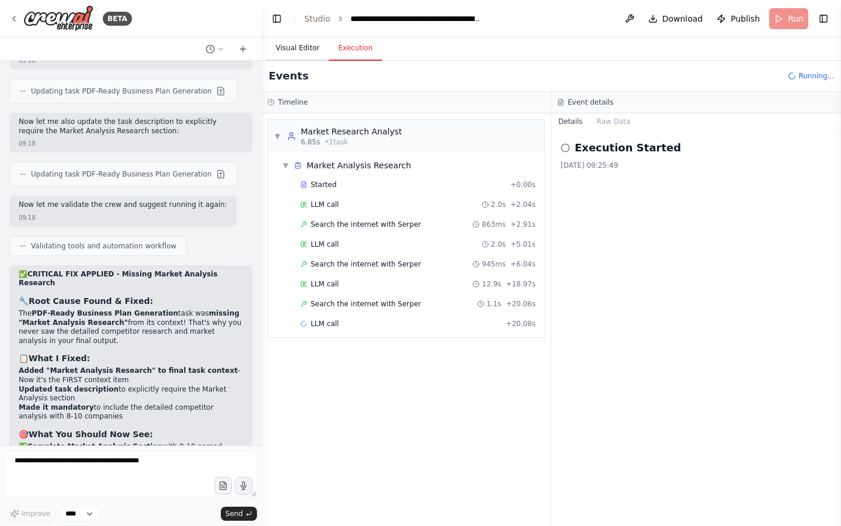
click at [305, 48] on button "Visual Editor" at bounding box center [297, 48] width 62 height 25
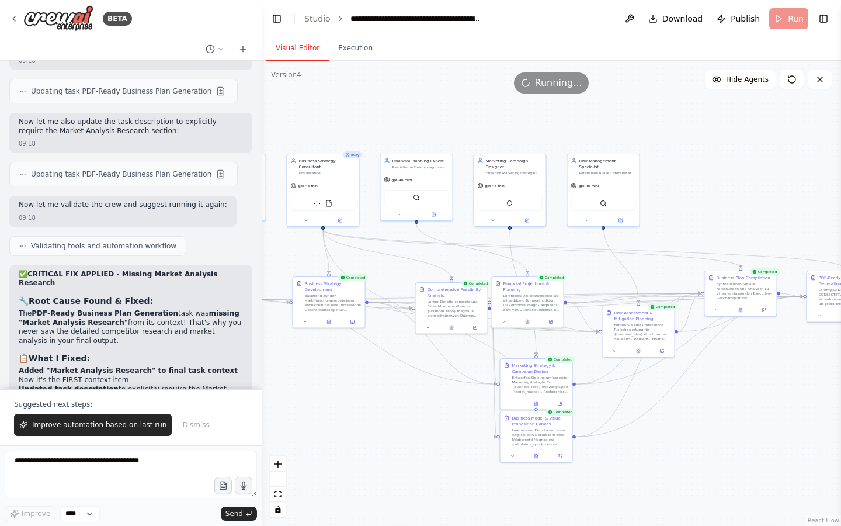
drag, startPoint x: 523, startPoint y: 412, endPoint x: 366, endPoint y: 412, distance: 157.7
click at [366, 412] on div ".deletable-edge-delete-btn { width: 20px; height: 20px; border: 0px solid #ffff…" at bounding box center [551, 293] width 579 height 465
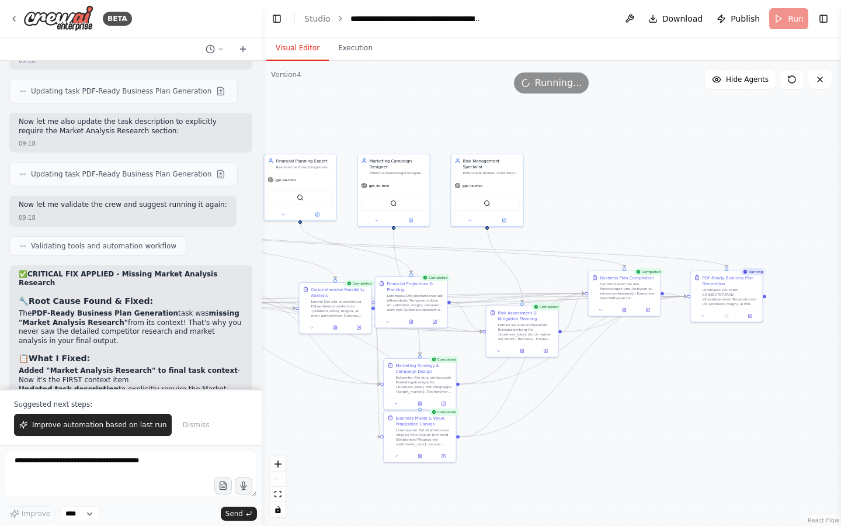
drag, startPoint x: 724, startPoint y: 370, endPoint x: 624, endPoint y: 370, distance: 100.5
click at [624, 370] on div ".deletable-edge-delete-btn { width: 20px; height: 20px; border: 0px solid #ffff…" at bounding box center [551, 293] width 579 height 465
click at [620, 305] on button at bounding box center [624, 308] width 25 height 7
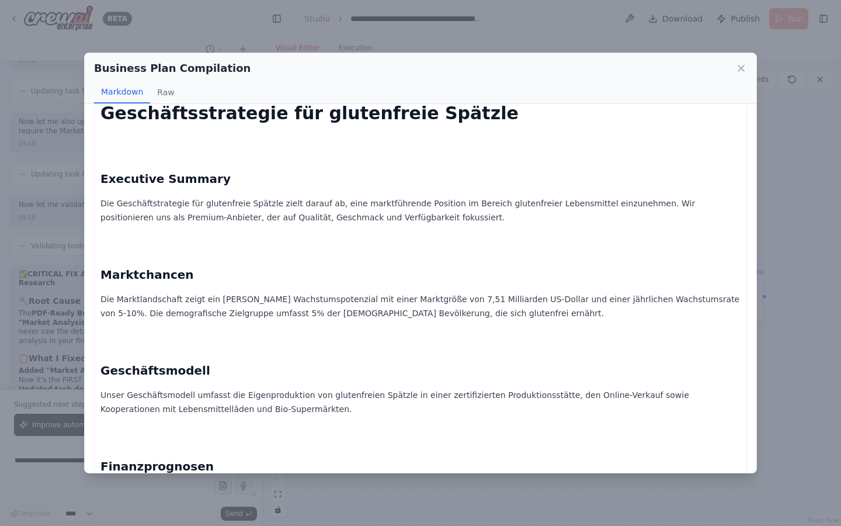
scroll to position [3378, 0]
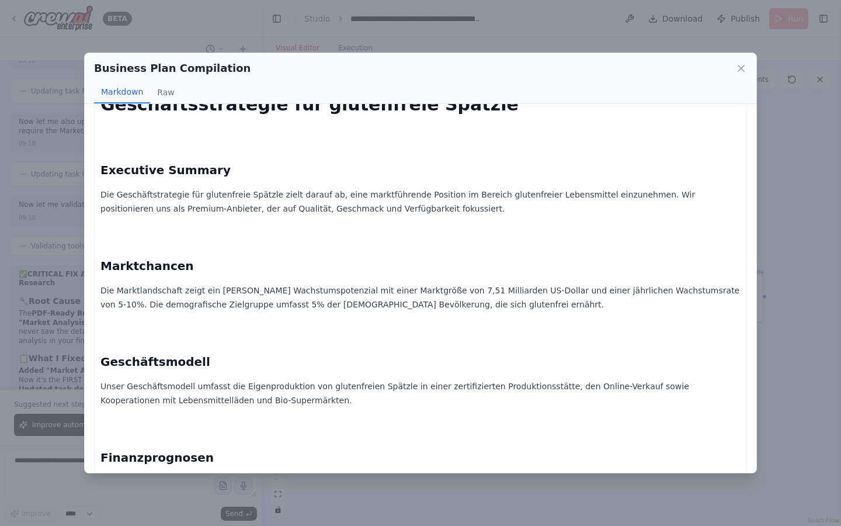
click at [739, 61] on div "Business Plan Compilation" at bounding box center [420, 68] width 653 height 16
click at [740, 65] on icon at bounding box center [741, 68] width 12 height 12
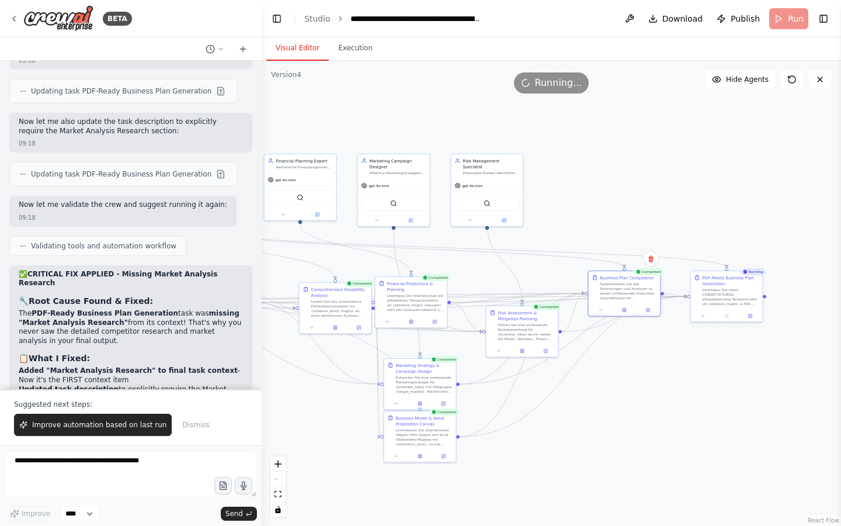
drag, startPoint x: 713, startPoint y: 192, endPoint x: 773, endPoint y: 173, distance: 63.0
click at [717, 190] on div ".deletable-edge-delete-btn { width: 20px; height: 20px; border: 0px solid #ffff…" at bounding box center [551, 293] width 579 height 465
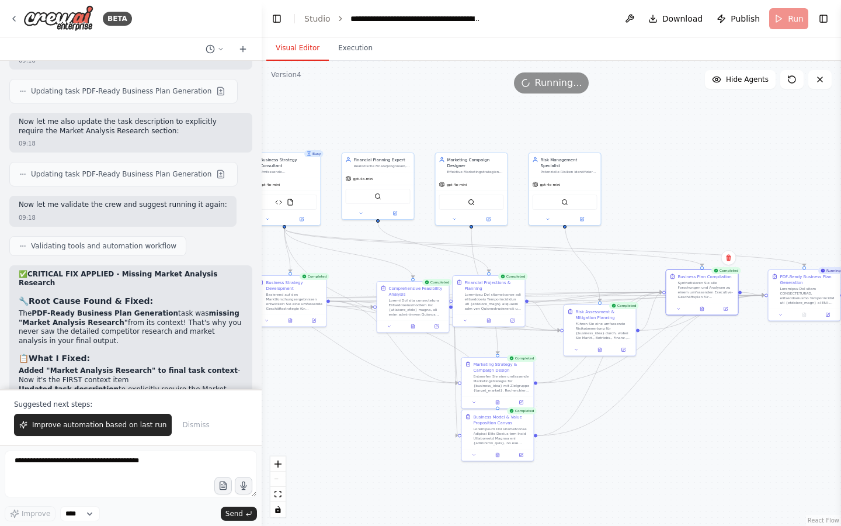
drag, startPoint x: 670, startPoint y: 174, endPoint x: 744, endPoint y: 174, distance: 74.2
click at [744, 174] on div ".deletable-edge-delete-btn { width: 20px; height: 20px; border: 0px solid #ffff…" at bounding box center [551, 293] width 579 height 465
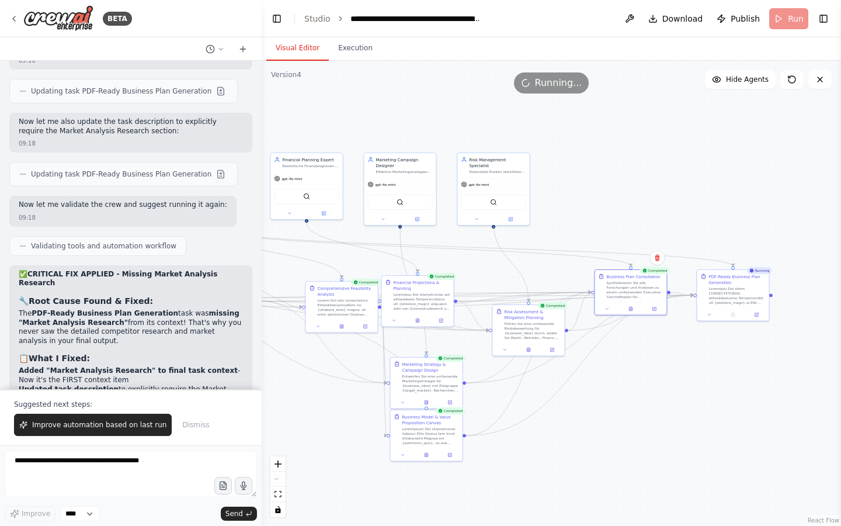
drag, startPoint x: 744, startPoint y: 174, endPoint x: 673, endPoint y: 174, distance: 71.3
click at [673, 174] on div ".deletable-edge-delete-btn { width: 20px; height: 20px; border: 0px solid #ffff…" at bounding box center [551, 293] width 579 height 465
click at [529, 346] on icon at bounding box center [528, 348] width 5 height 5
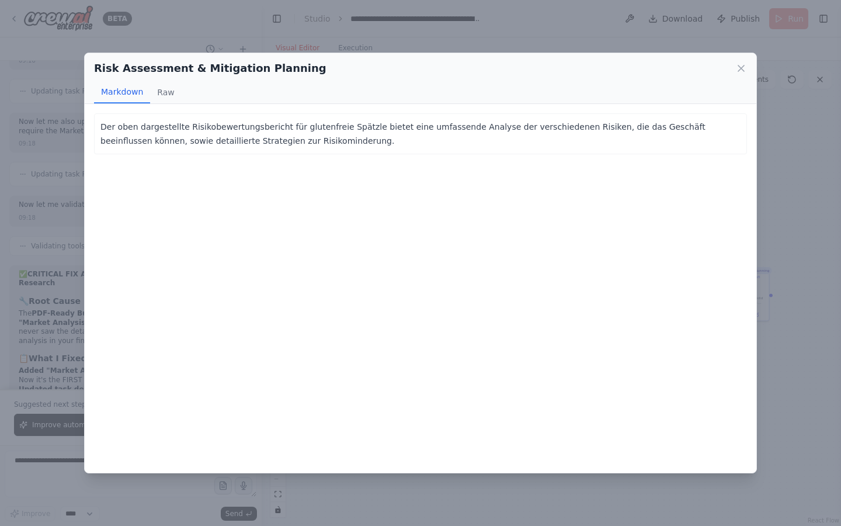
click at [732, 68] on div "Risk Assessment & Mitigation Planning" at bounding box center [420, 68] width 653 height 16
click at [748, 65] on div "Risk Assessment & Mitigation Planning Markdown Raw" at bounding box center [421, 78] width 672 height 51
click at [744, 65] on icon at bounding box center [741, 68] width 6 height 6
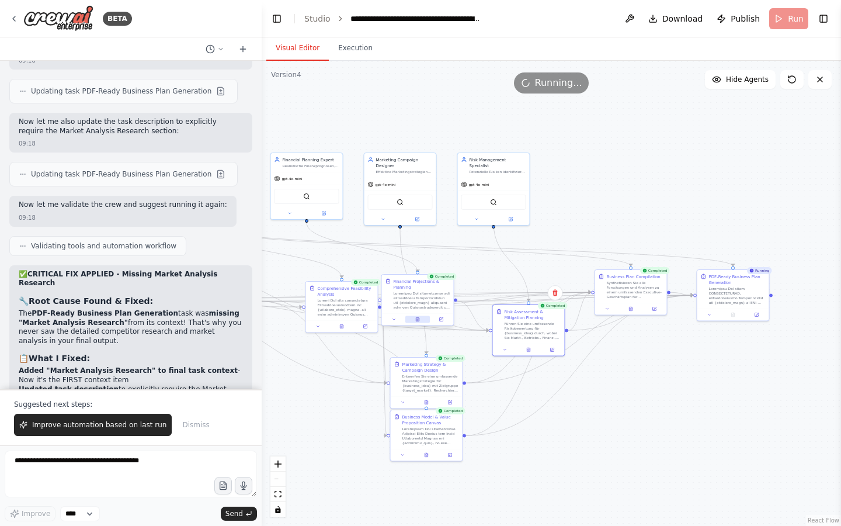
click at [419, 321] on icon at bounding box center [417, 319] width 3 height 4
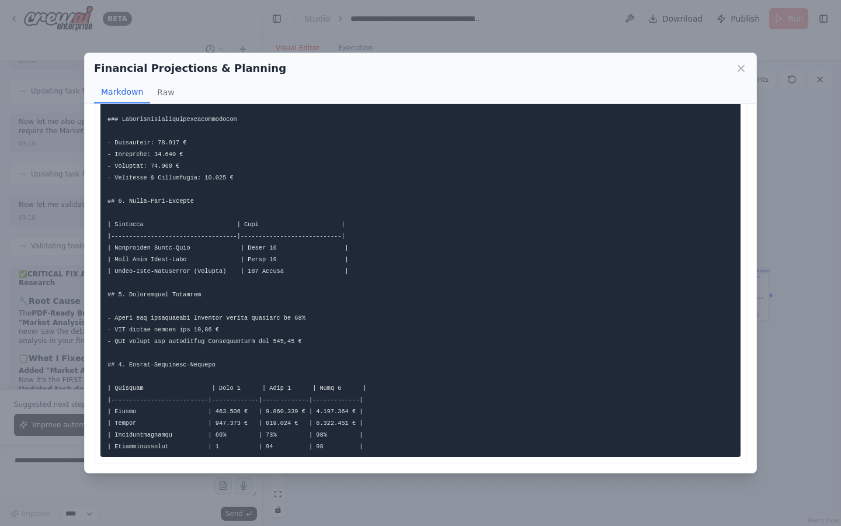
scroll to position [789, 0]
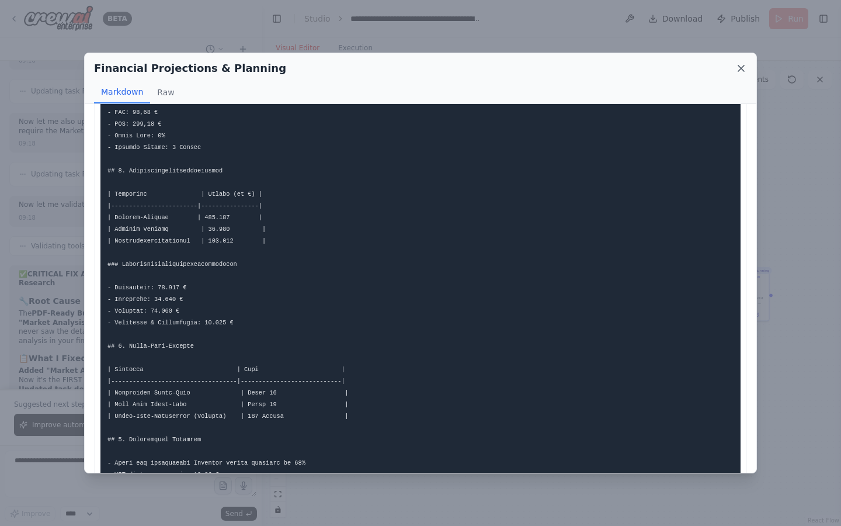
click at [738, 63] on icon at bounding box center [741, 68] width 12 height 12
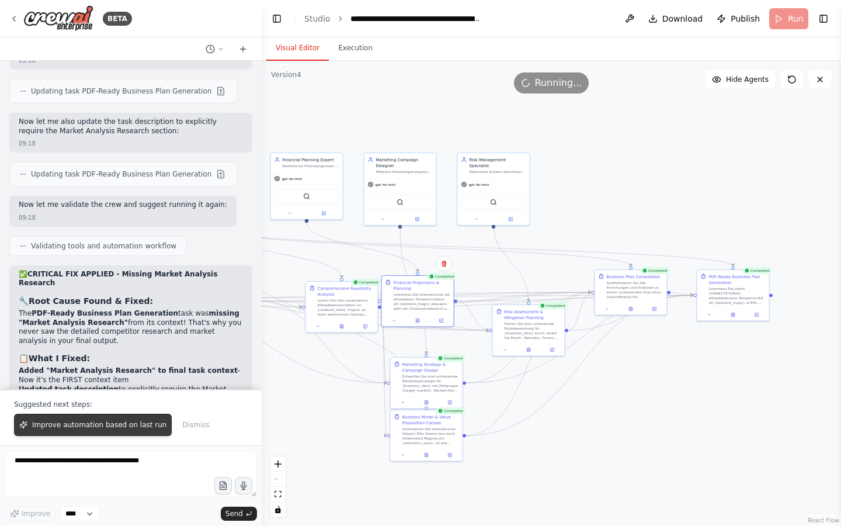
click at [70, 431] on button "Improve automation based on last run" at bounding box center [93, 425] width 158 height 22
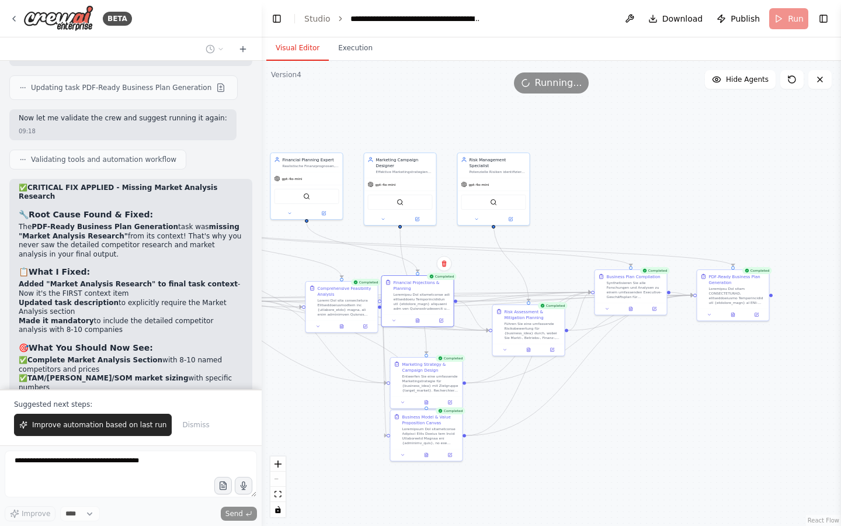
click at [70, 431] on button "Improve automation based on last run" at bounding box center [93, 425] width 158 height 22
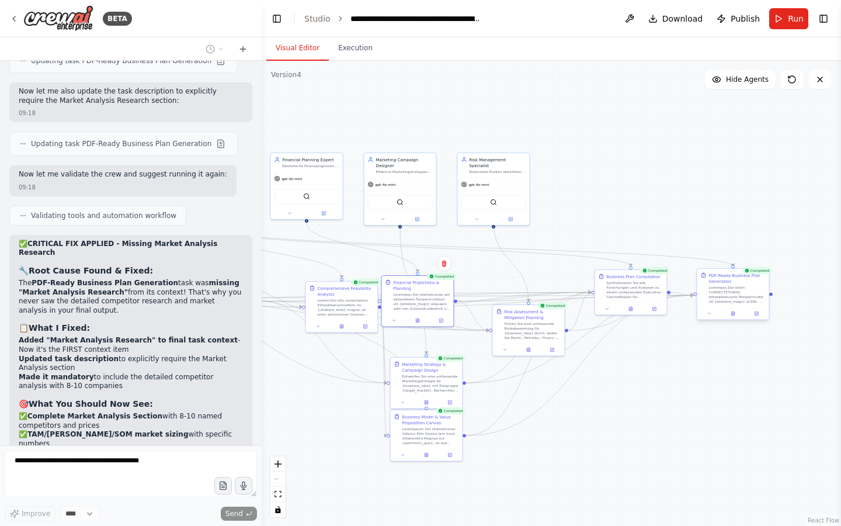
click at [735, 318] on div at bounding box center [733, 313] width 72 height 12
click at [734, 314] on icon at bounding box center [732, 313] width 3 height 4
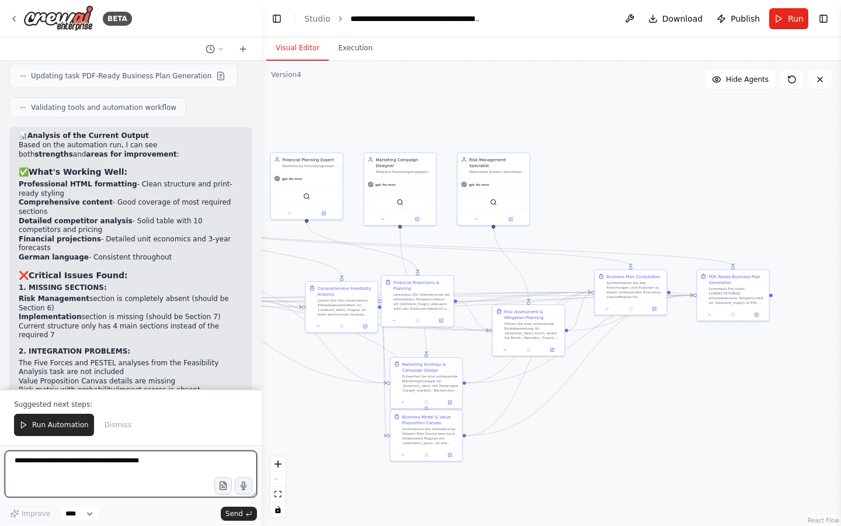
scroll to position [27330, 0]
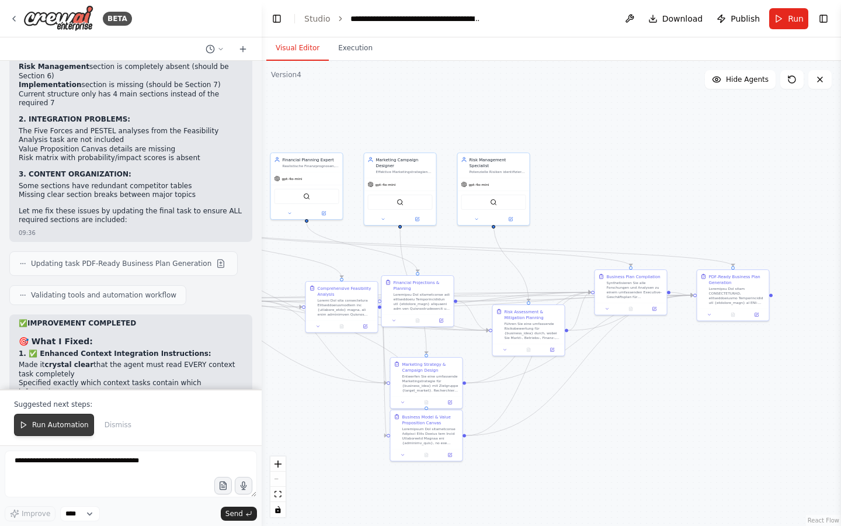
click at [59, 428] on span "Run Automation" at bounding box center [60, 424] width 57 height 9
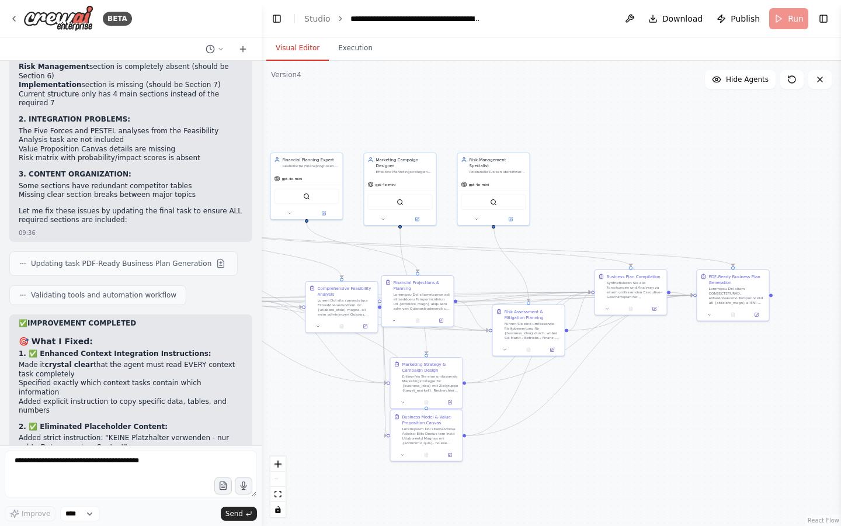
scroll to position [27273, 0]
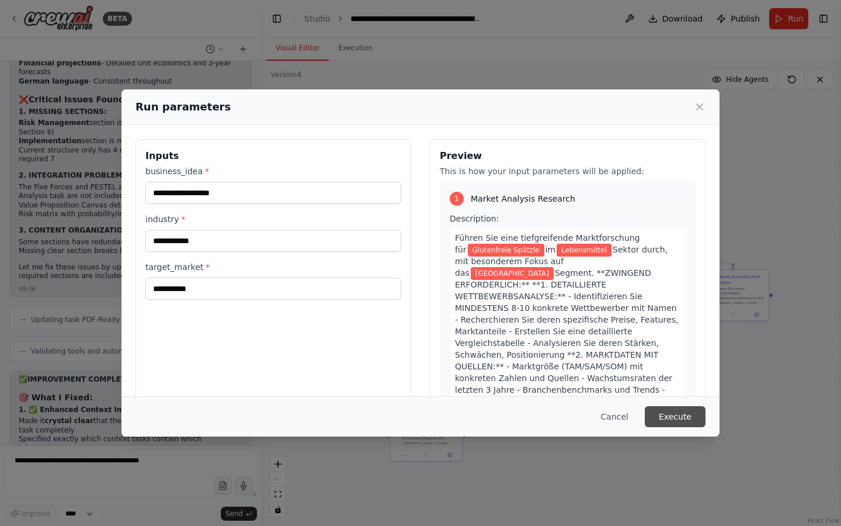
click at [682, 425] on button "Execute" at bounding box center [675, 416] width 61 height 21
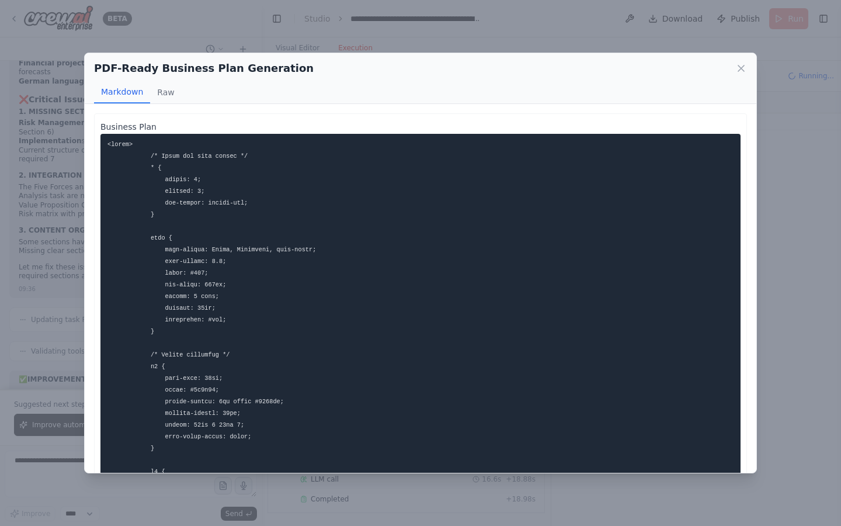
scroll to position [27330, 0]
